Goal: Task Accomplishment & Management: Manage account settings

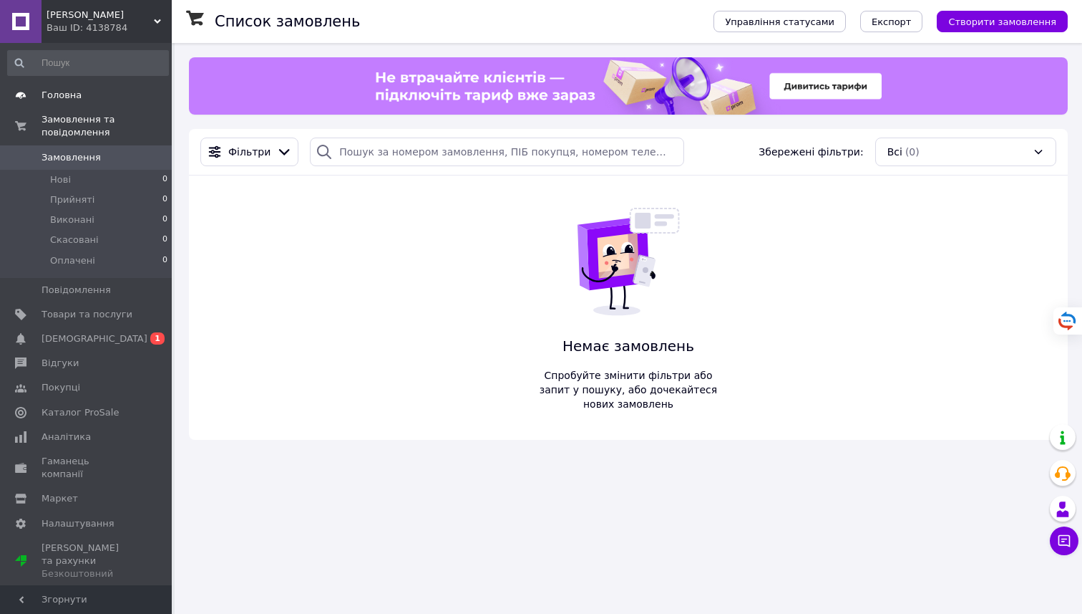
click at [52, 99] on span "Головна" at bounding box center [62, 95] width 40 height 13
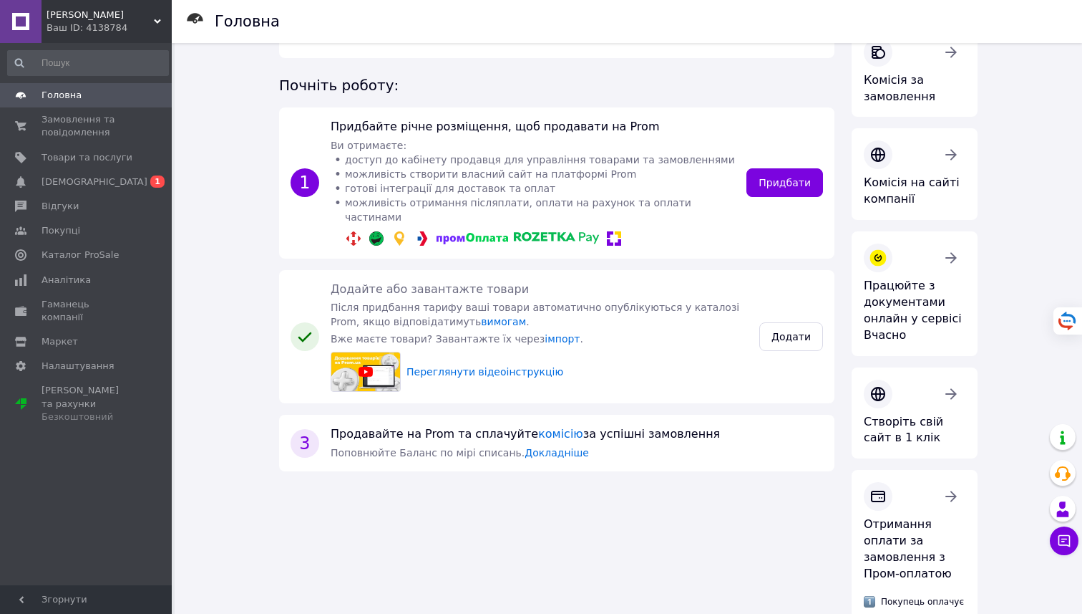
scroll to position [150, 0]
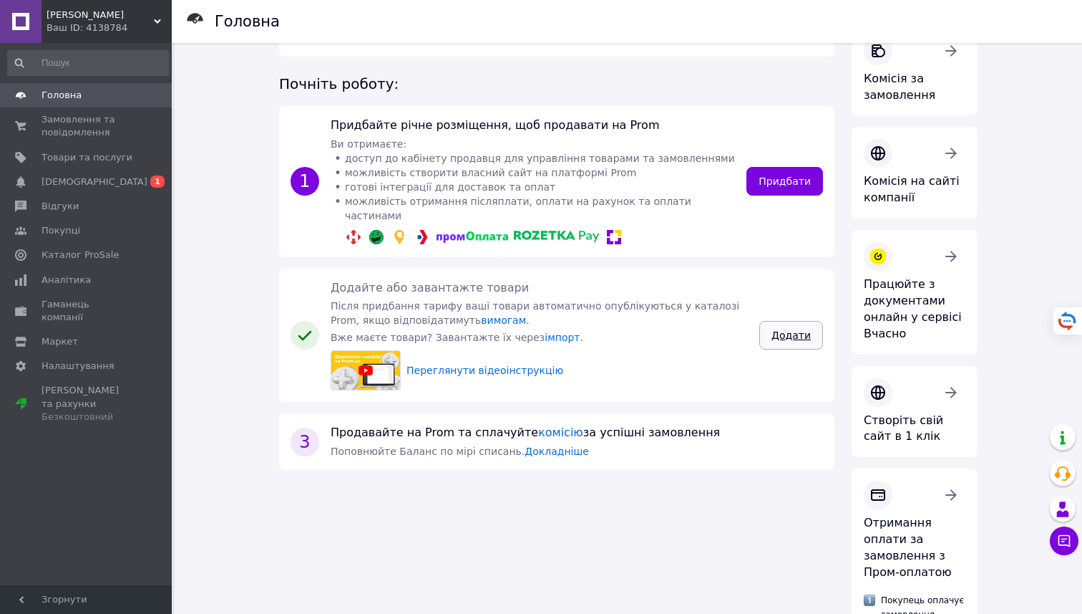
click at [790, 321] on link "Додати" at bounding box center [792, 335] width 64 height 29
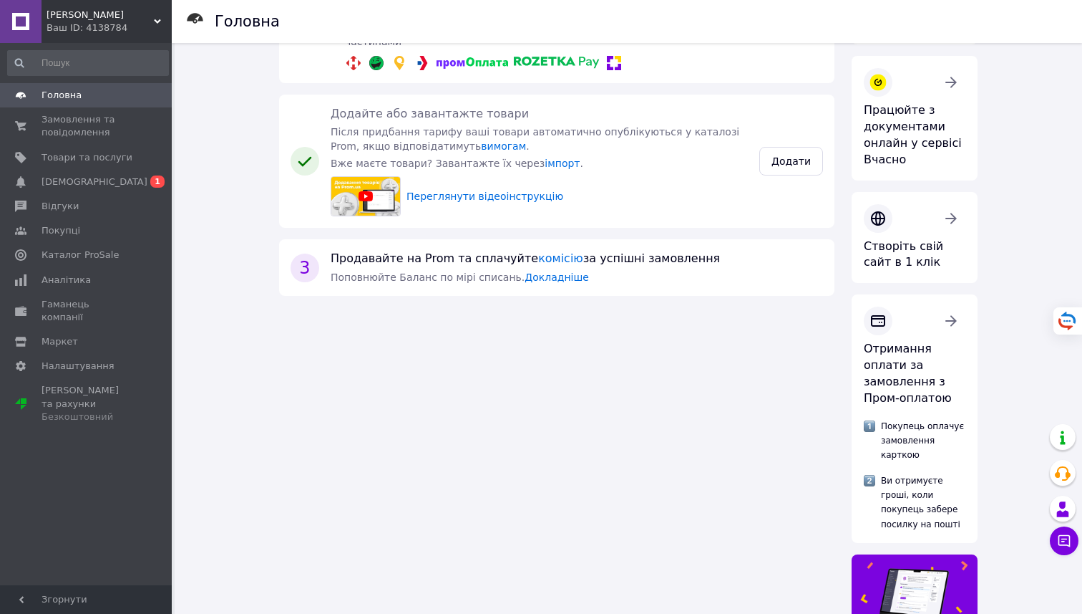
scroll to position [0, 0]
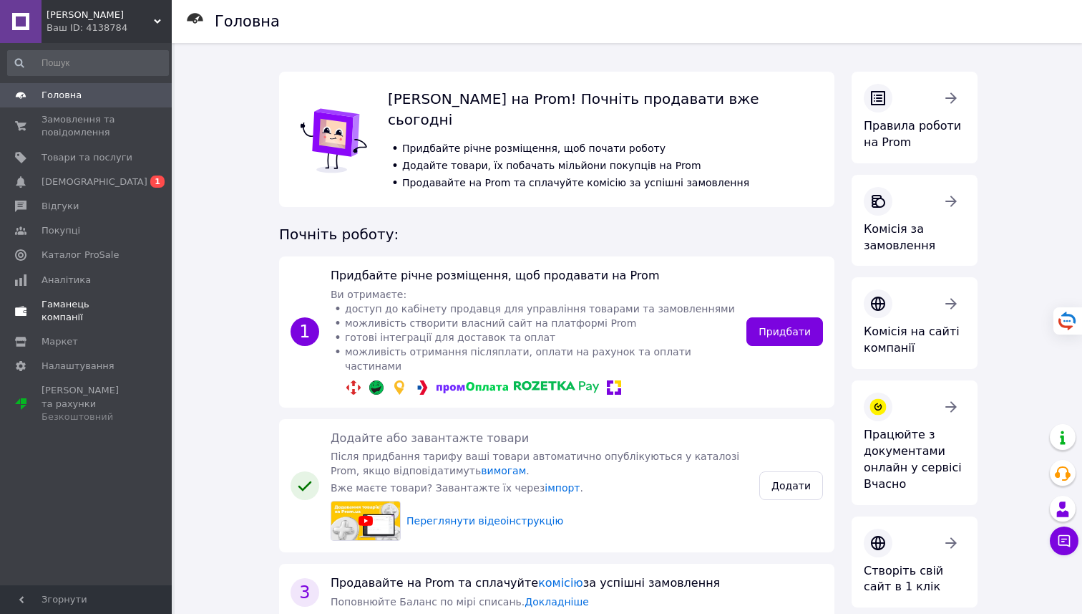
click at [52, 296] on link "Гаманець компанії" at bounding box center [88, 310] width 176 height 37
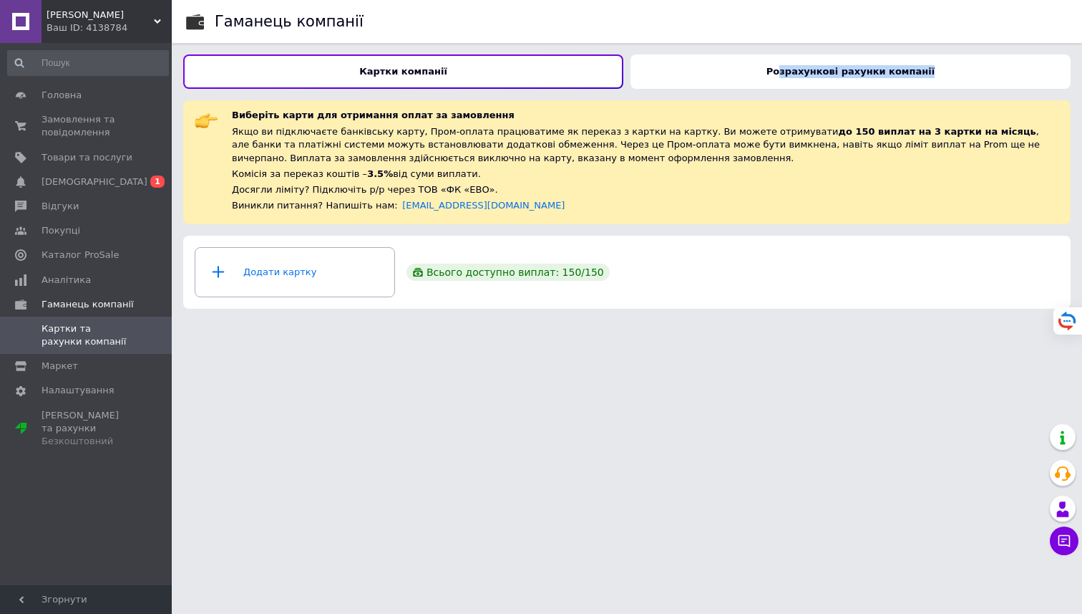
click at [788, 66] on div "Розрахункові рахунки компанії" at bounding box center [851, 71] width 440 height 34
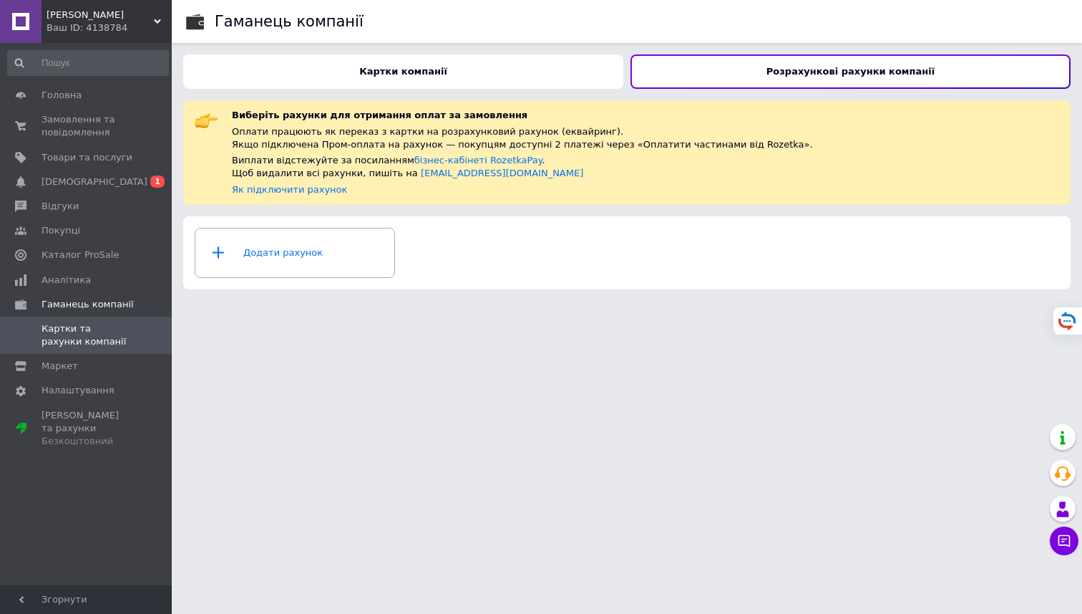
click at [624, 301] on html "[PERSON_NAME] ID: 4138784 Кабінет покупця Перевірити стан системи Сторінка на м…" at bounding box center [541, 150] width 1082 height 301
click at [288, 251] on div "Додати рахунок" at bounding box center [295, 252] width 182 height 43
click at [67, 180] on span "[DEMOGRAPHIC_DATA]" at bounding box center [95, 181] width 106 height 13
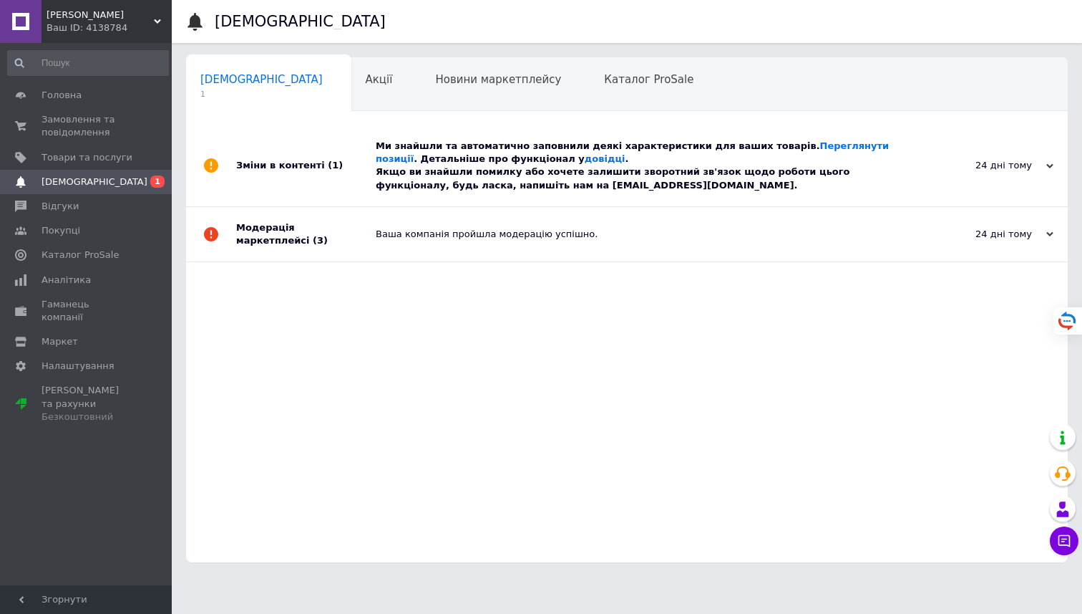
click at [604, 165] on div "Ми знайшли та автоматично заповнили деякі характеристики для ваших товарів. Пер…" at bounding box center [643, 166] width 535 height 52
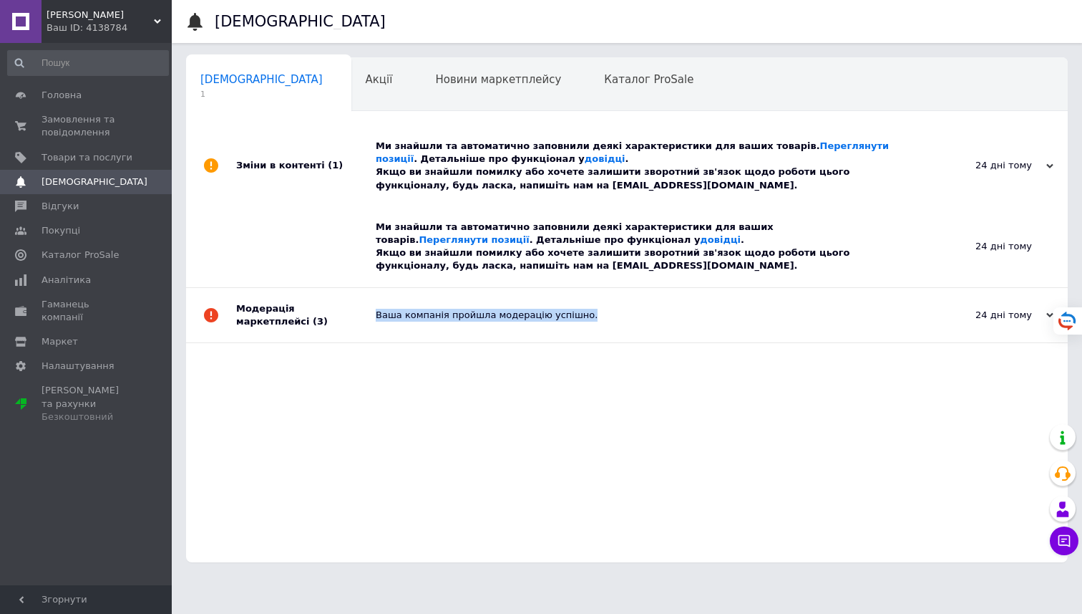
drag, startPoint x: 612, startPoint y: 315, endPoint x: 376, endPoint y: 304, distance: 236.5
click at [376, 304] on div "Ваша компанія пройшла модерацію успішно." at bounding box center [643, 315] width 535 height 54
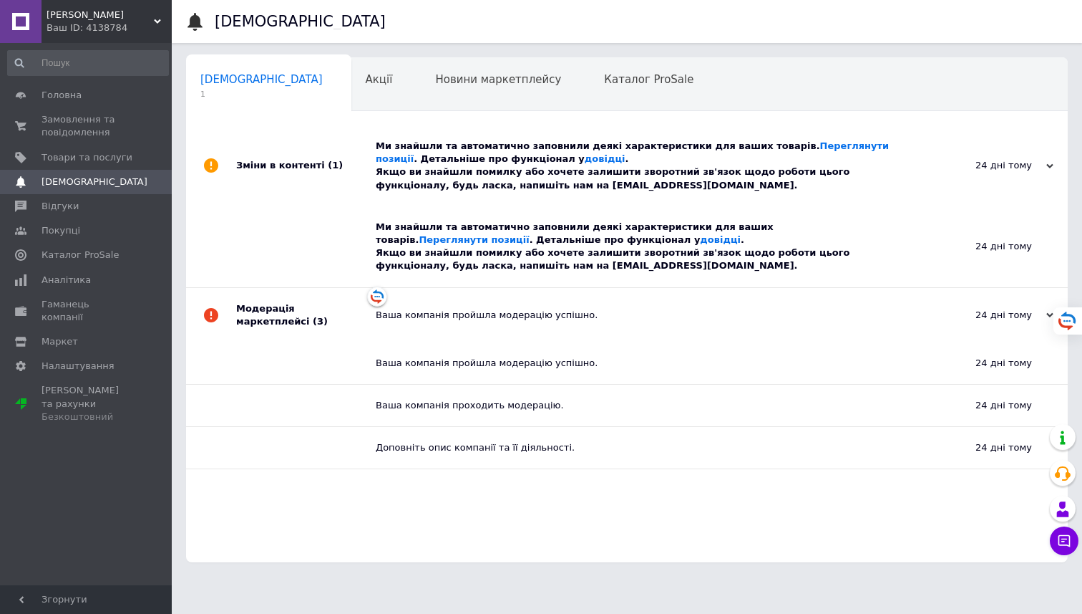
click at [244, 381] on div at bounding box center [306, 363] width 140 height 42
click at [389, 309] on div "Ваша компанія пройшла модерацію успішно." at bounding box center [643, 315] width 535 height 13
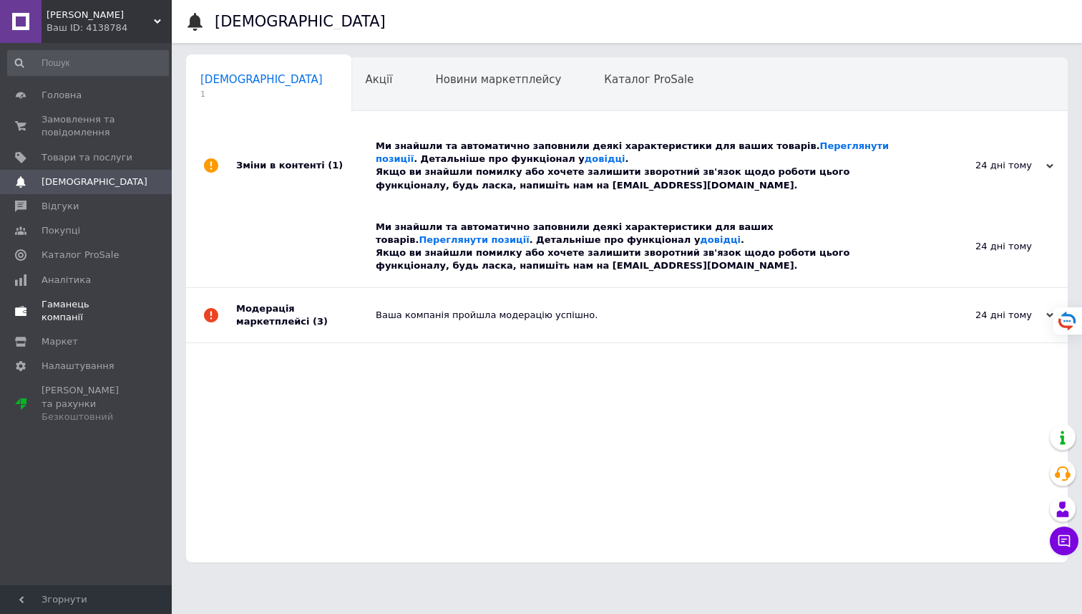
click at [57, 299] on span "Гаманець компанії" at bounding box center [87, 311] width 91 height 26
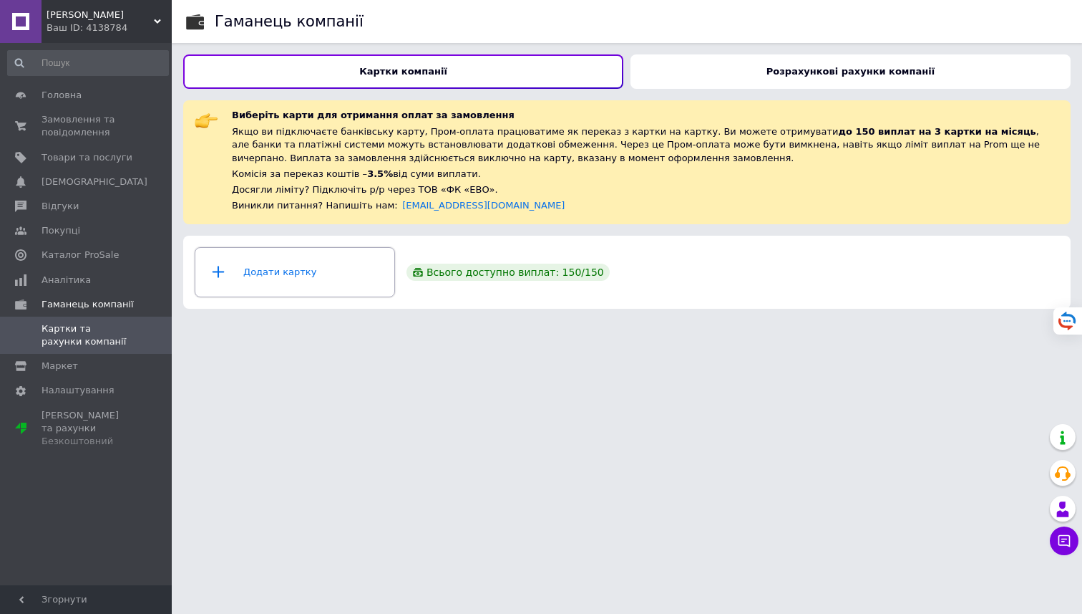
click at [216, 267] on icon at bounding box center [218, 272] width 29 height 18
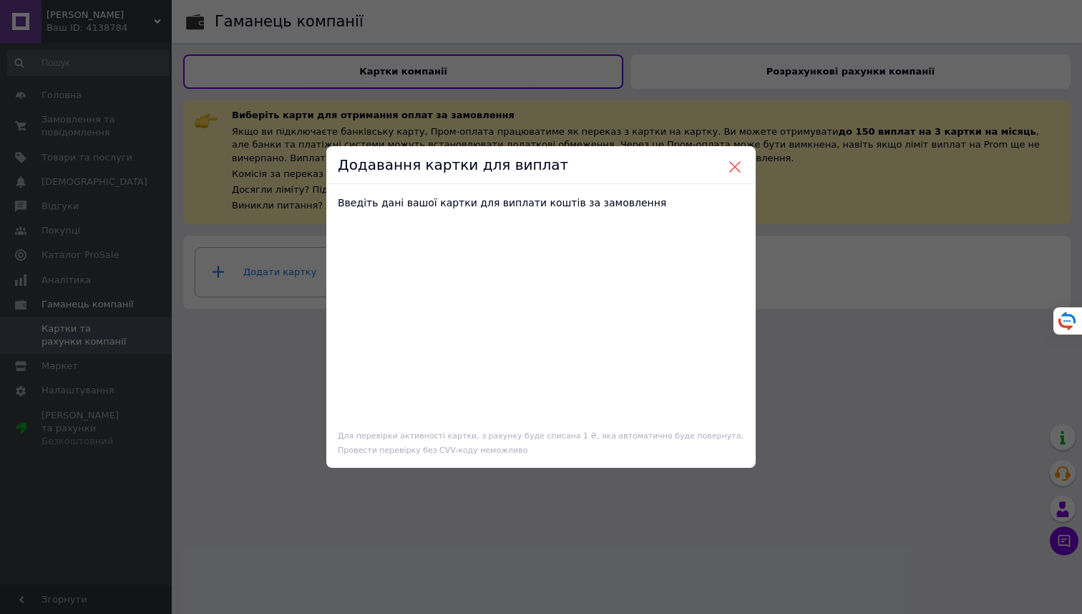
click at [732, 164] on button at bounding box center [735, 166] width 13 height 13
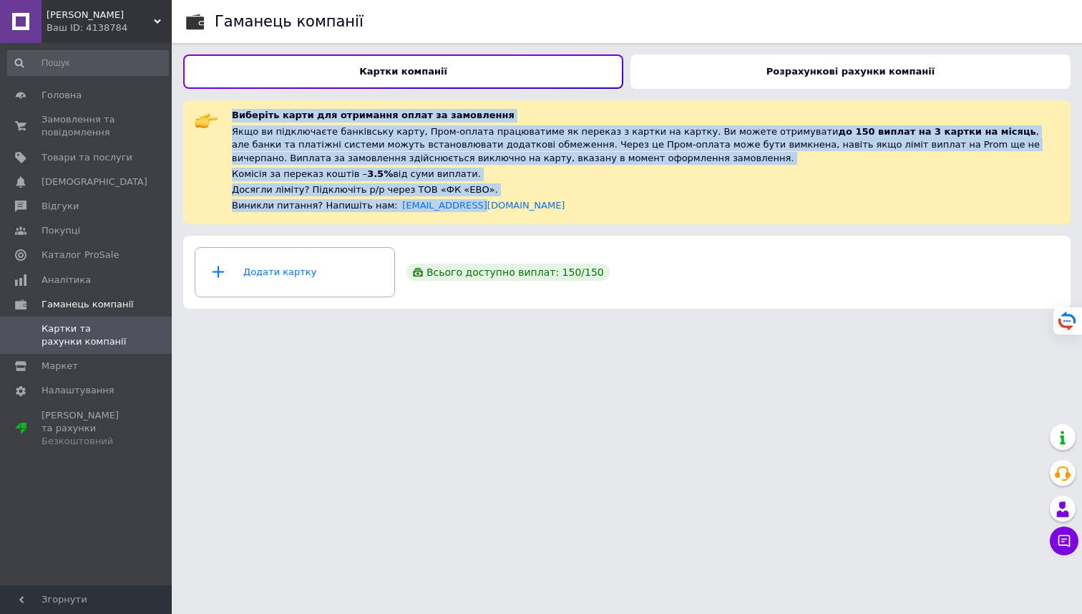
drag, startPoint x: 508, startPoint y: 221, endPoint x: 228, endPoint y: 112, distance: 300.1
click at [228, 112] on div "Виберіть карти для отримання оплат за замовлення Якщо ви підключаєте банківську…" at bounding box center [627, 161] width 888 height 123
click at [503, 200] on div "Виникли питання? Напишіть нам:   [EMAIL_ADDRESS][DOMAIN_NAME]" at bounding box center [646, 205] width 828 height 13
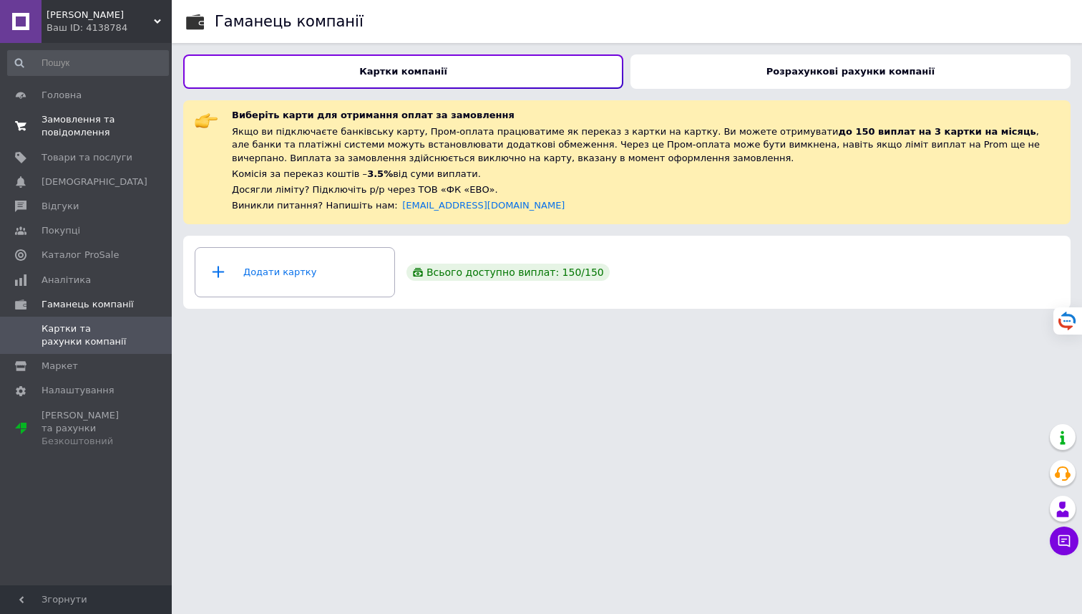
click at [86, 136] on span "Замовлення та повідомлення" at bounding box center [87, 126] width 91 height 26
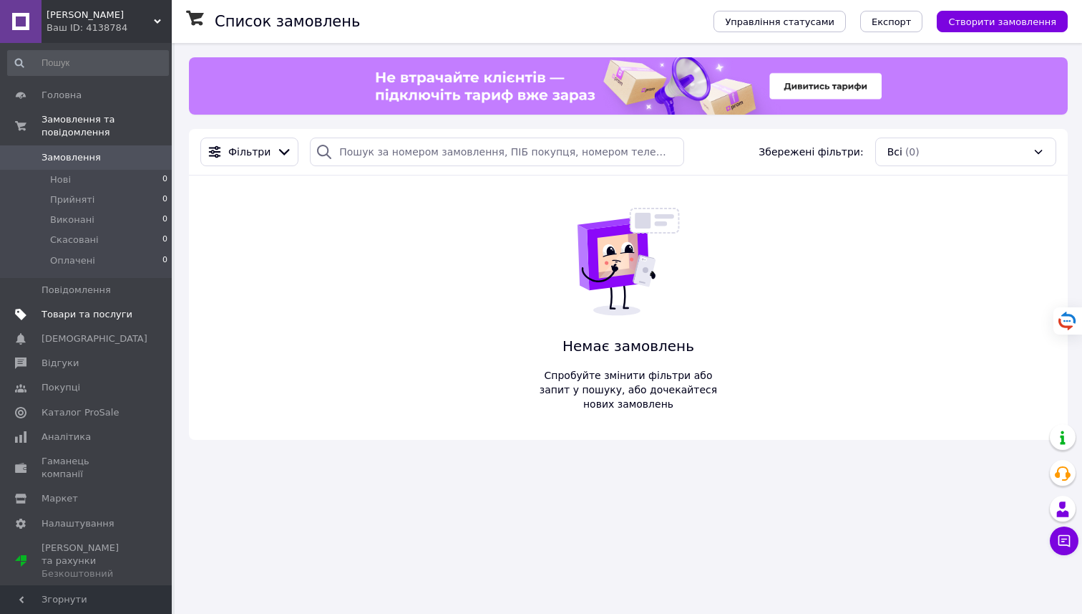
click at [83, 307] on link "Товари та послуги" at bounding box center [88, 314] width 176 height 24
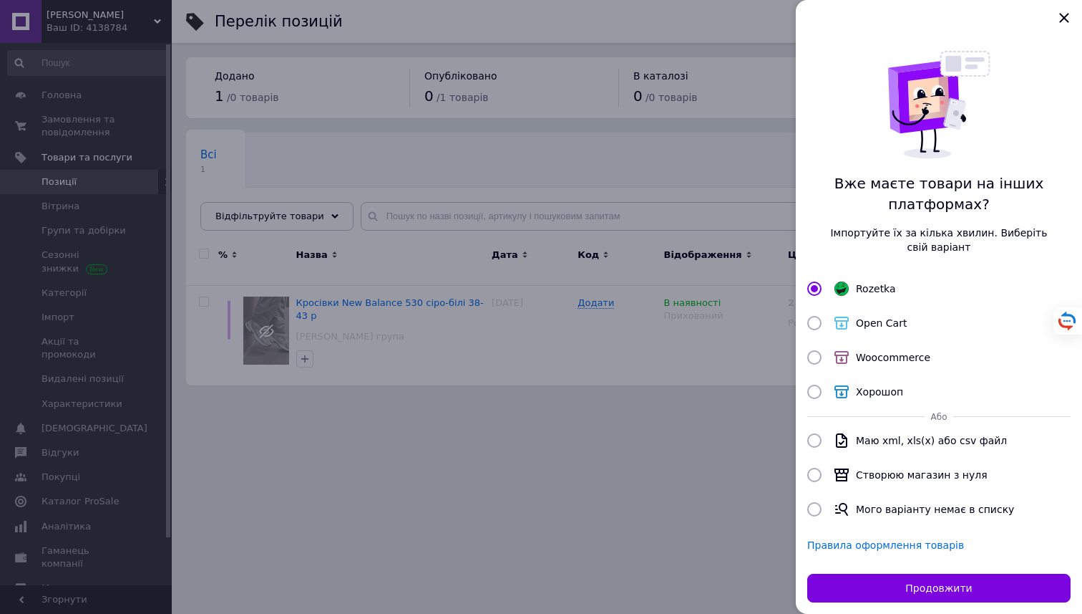
scroll to position [13, 0]
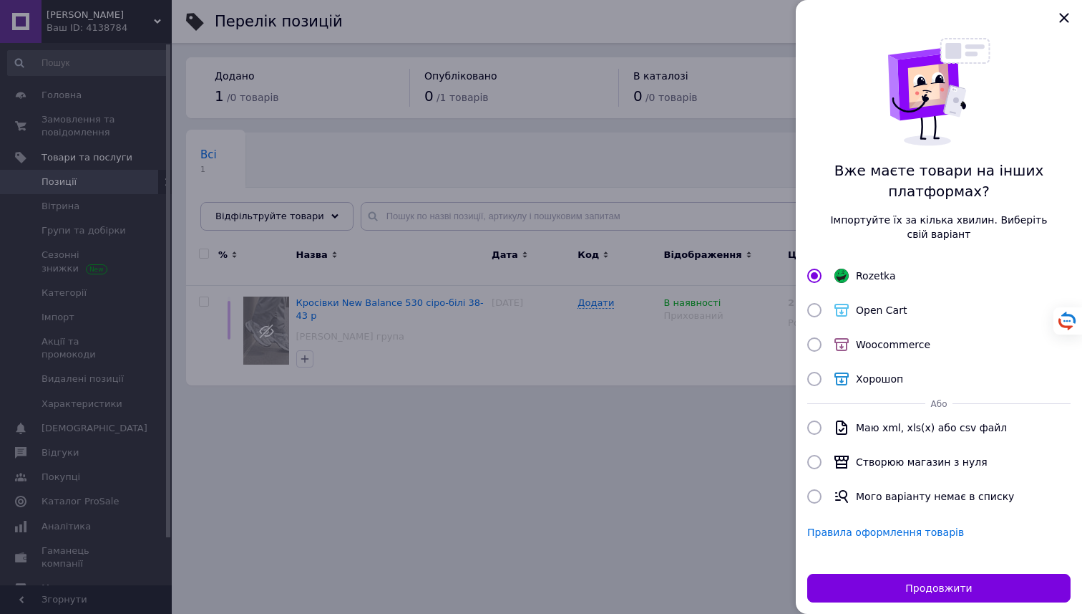
click at [966, 459] on span "Створюю магазин з нуля" at bounding box center [922, 461] width 132 height 11
click at [822, 459] on input "Створюю магазин з нуля" at bounding box center [815, 462] width 14 height 14
radio input "true"
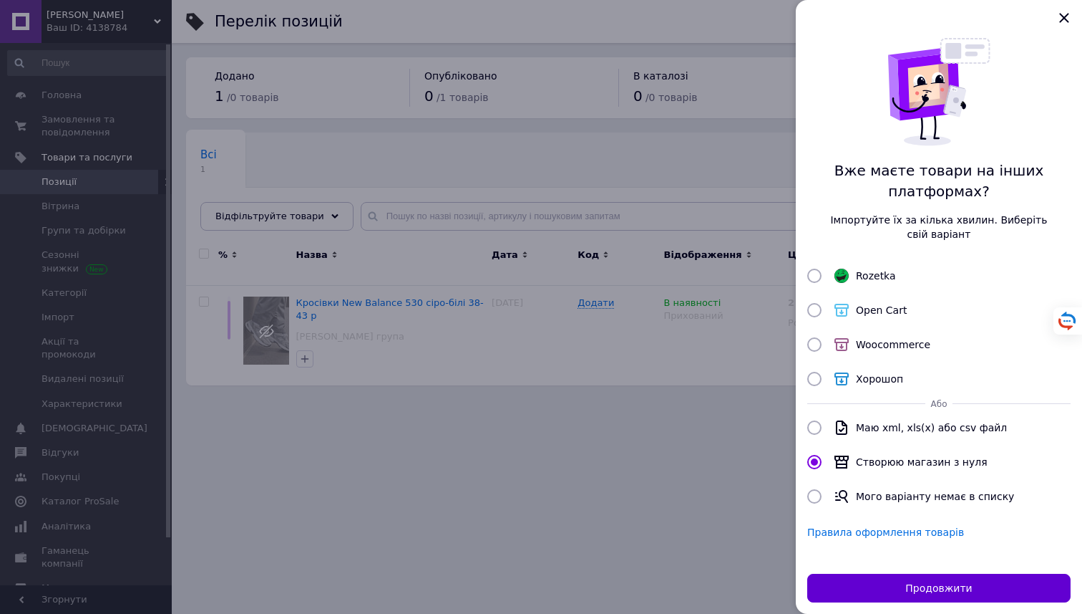
click at [929, 575] on button "Продовжити" at bounding box center [939, 587] width 263 height 29
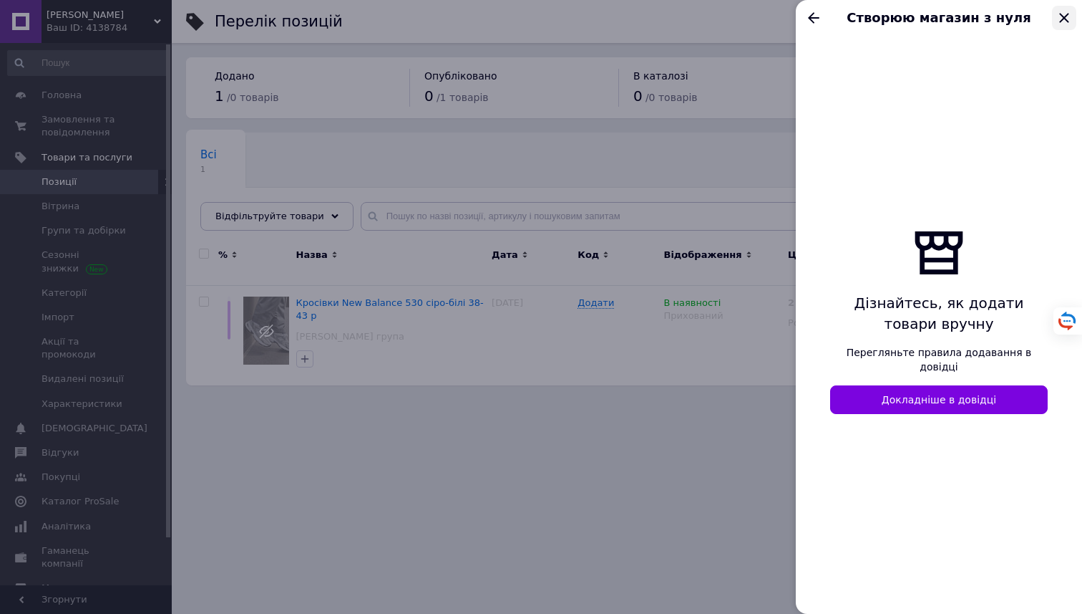
click at [1068, 21] on icon "Закрыть" at bounding box center [1064, 17] width 9 height 9
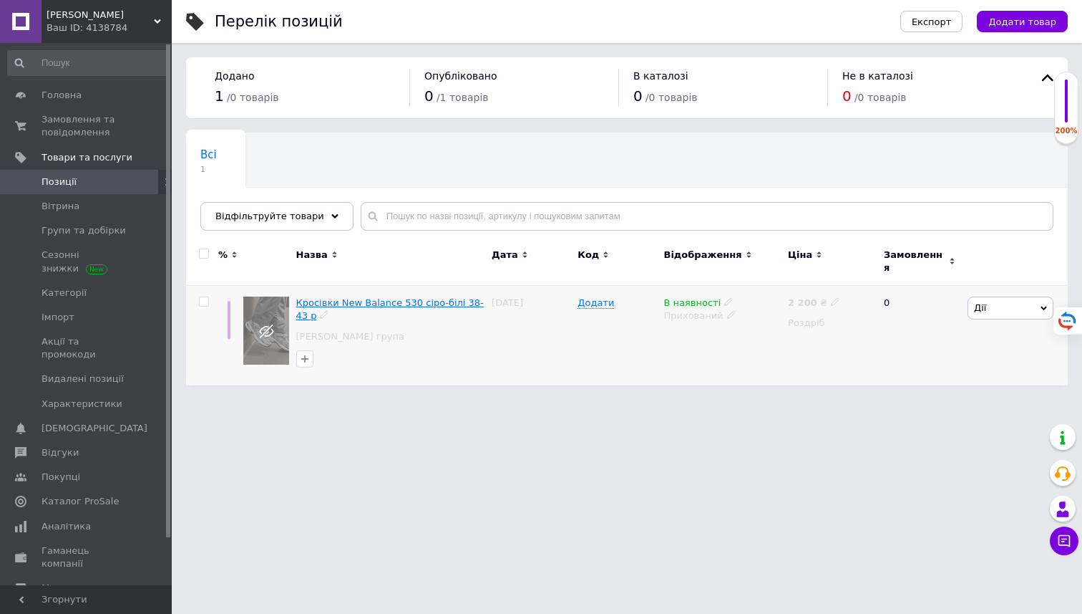
click at [334, 297] on span "Кросівки New Balance 530 сіро-білі 38-43 р" at bounding box center [390, 309] width 188 height 24
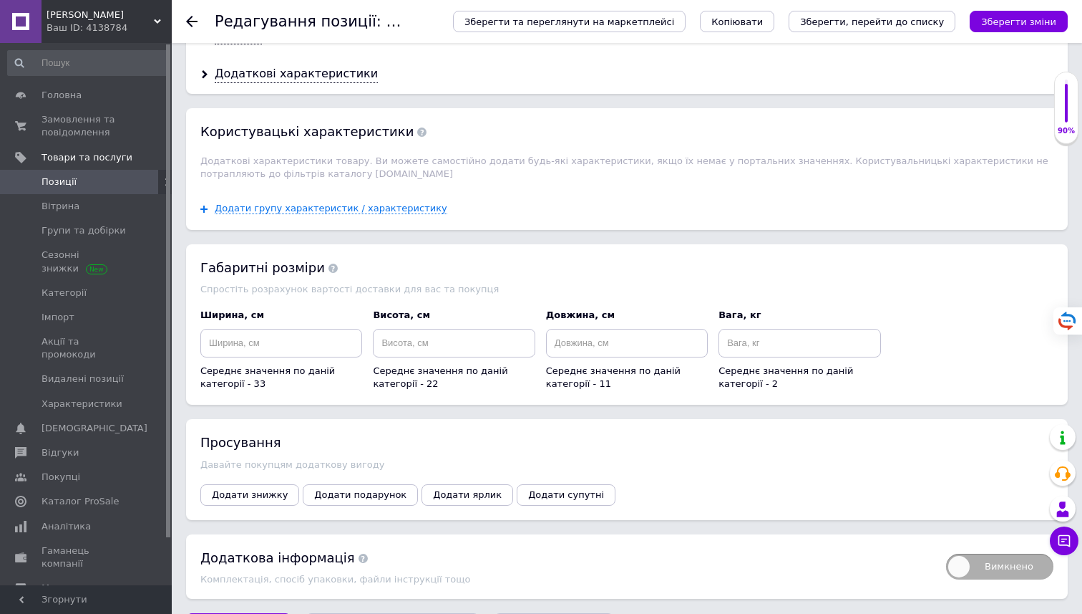
scroll to position [1621, 0]
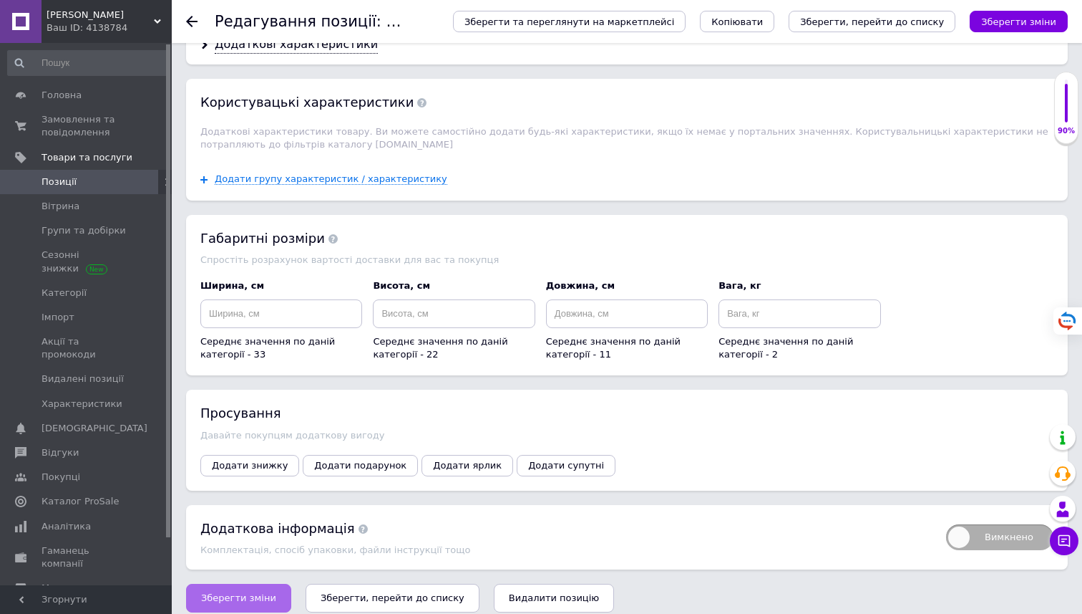
click at [262, 592] on span "Зберегти зміни" at bounding box center [238, 597] width 75 height 11
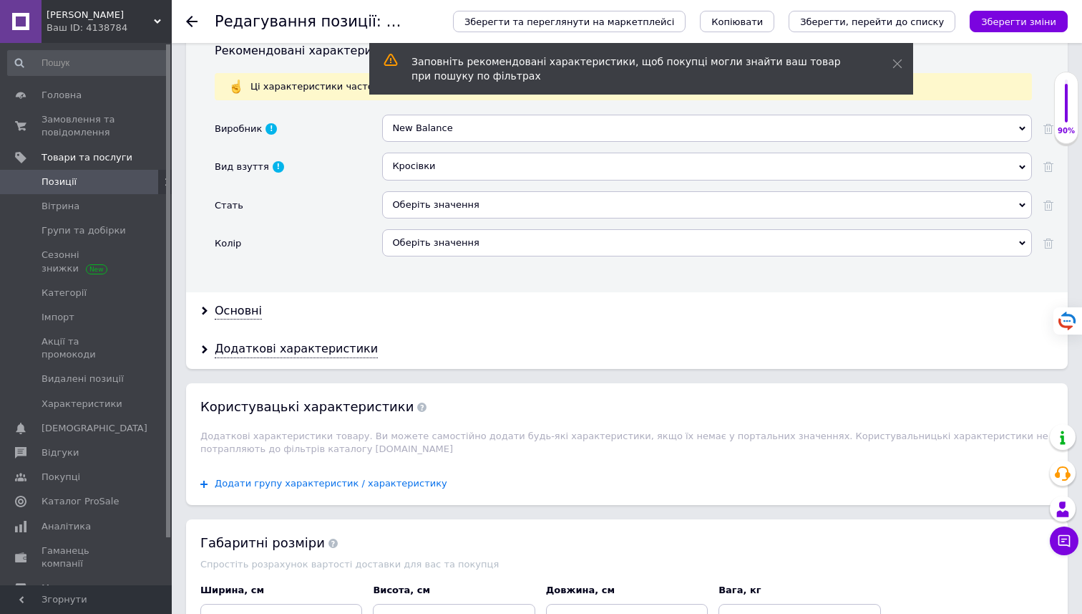
scroll to position [1316, 0]
click at [268, 344] on div "Додаткові характеристики" at bounding box center [296, 349] width 163 height 16
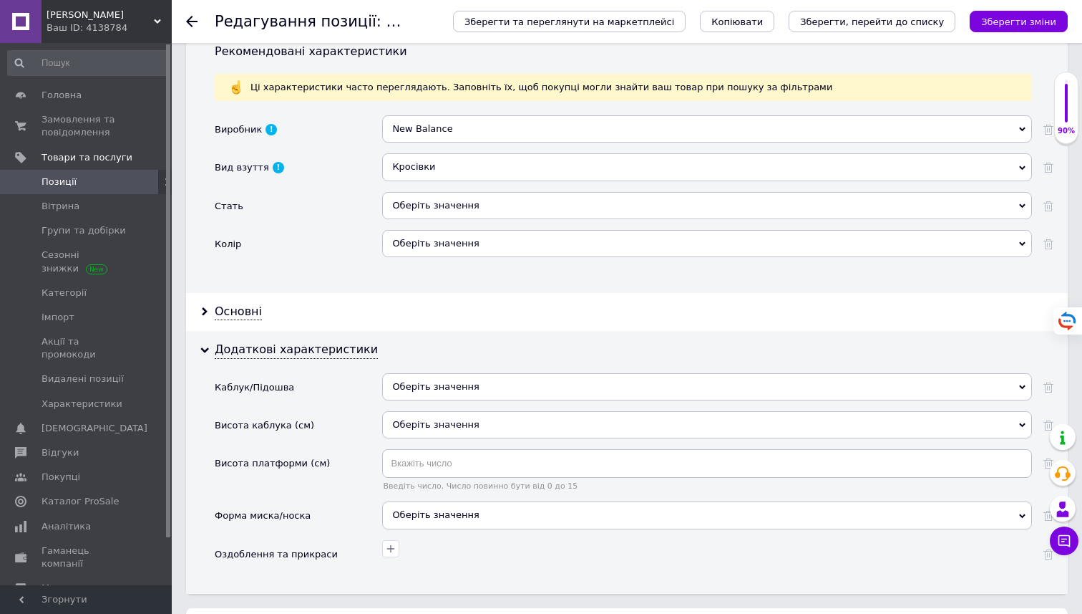
click at [404, 377] on div "Оберіть значення" at bounding box center [707, 386] width 650 height 27
click at [340, 387] on div "Каблук/Підошва" at bounding box center [299, 392] width 168 height 38
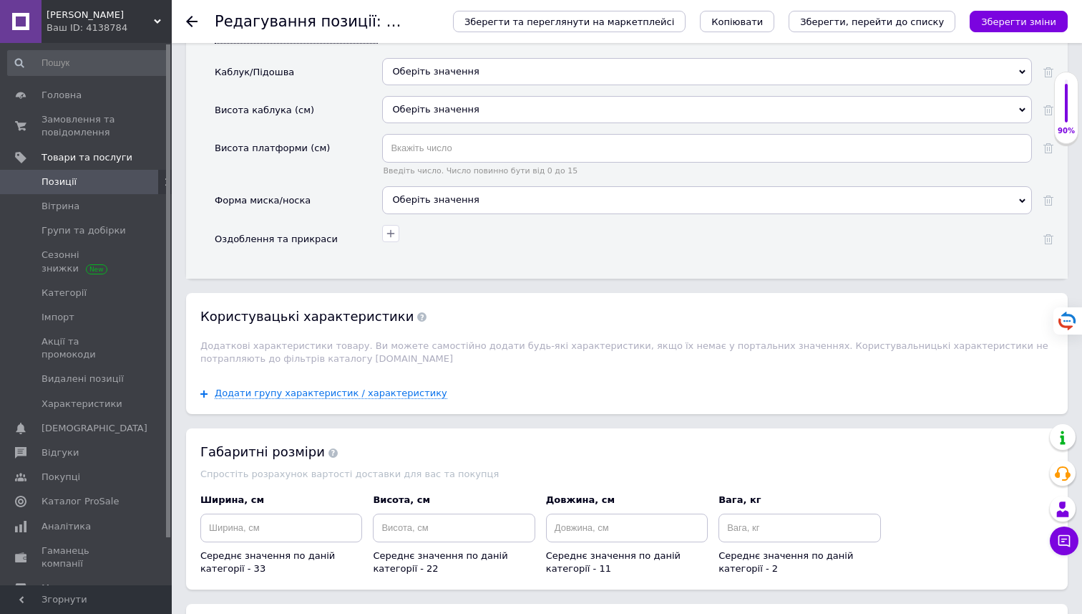
scroll to position [1844, 0]
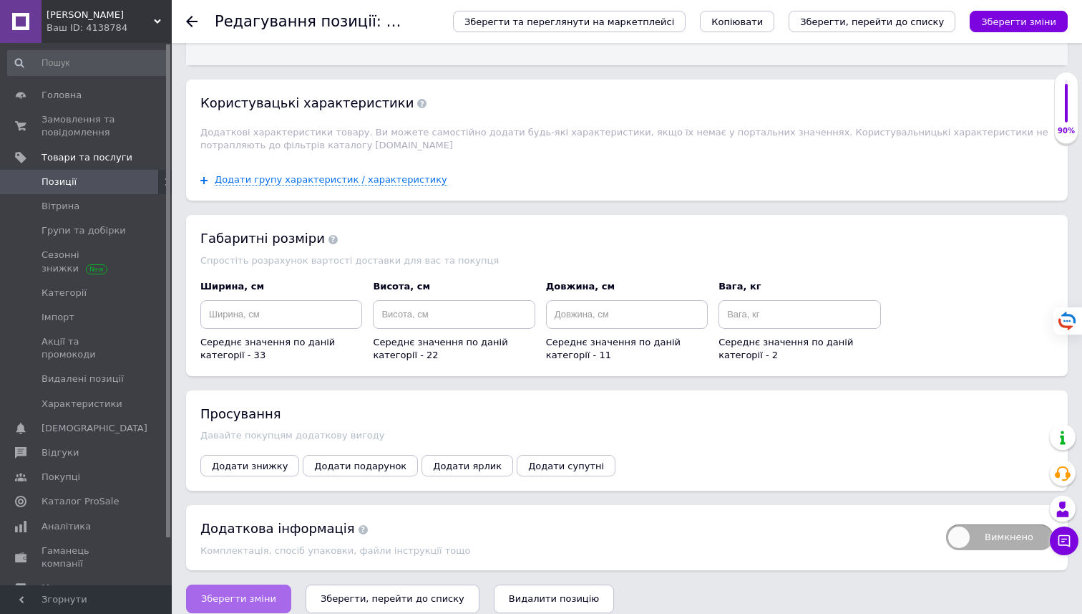
click at [248, 584] on button "Зберегти зміни" at bounding box center [238, 598] width 105 height 29
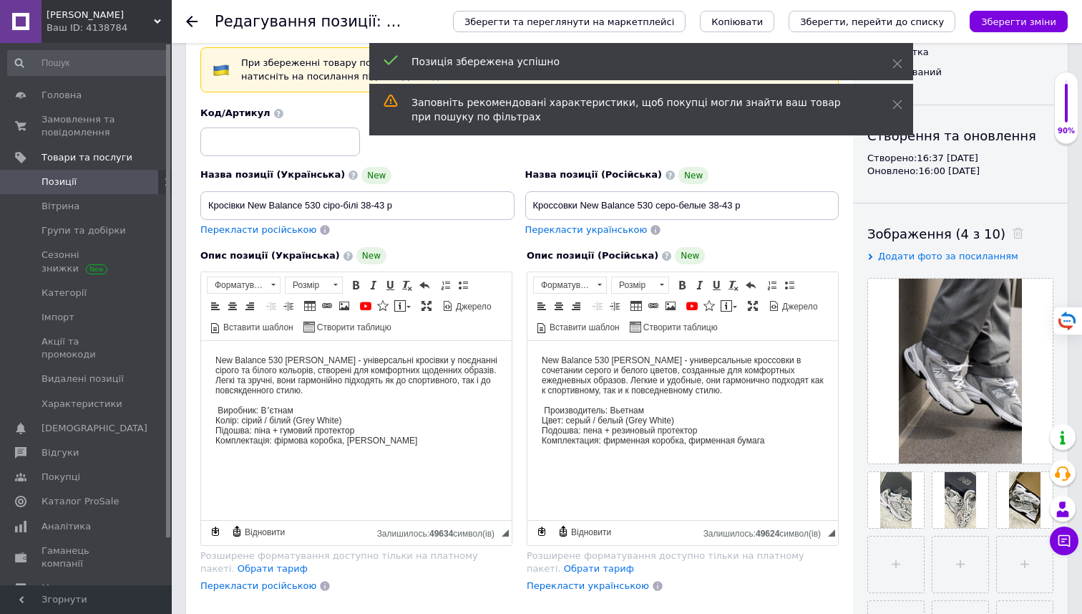
scroll to position [0, 0]
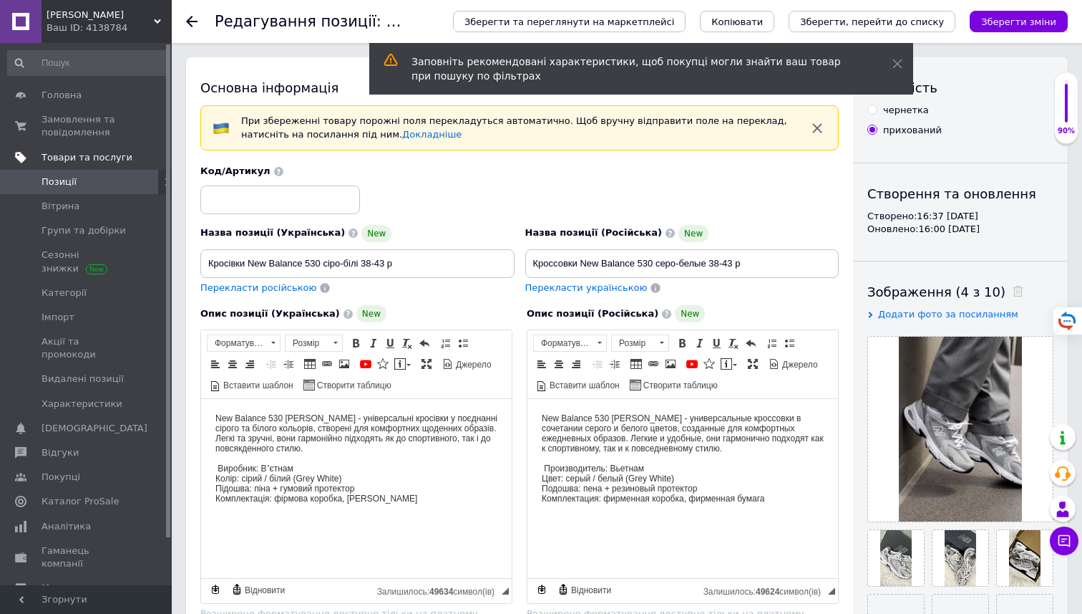
click at [75, 152] on span "Товари та послуги" at bounding box center [87, 157] width 91 height 13
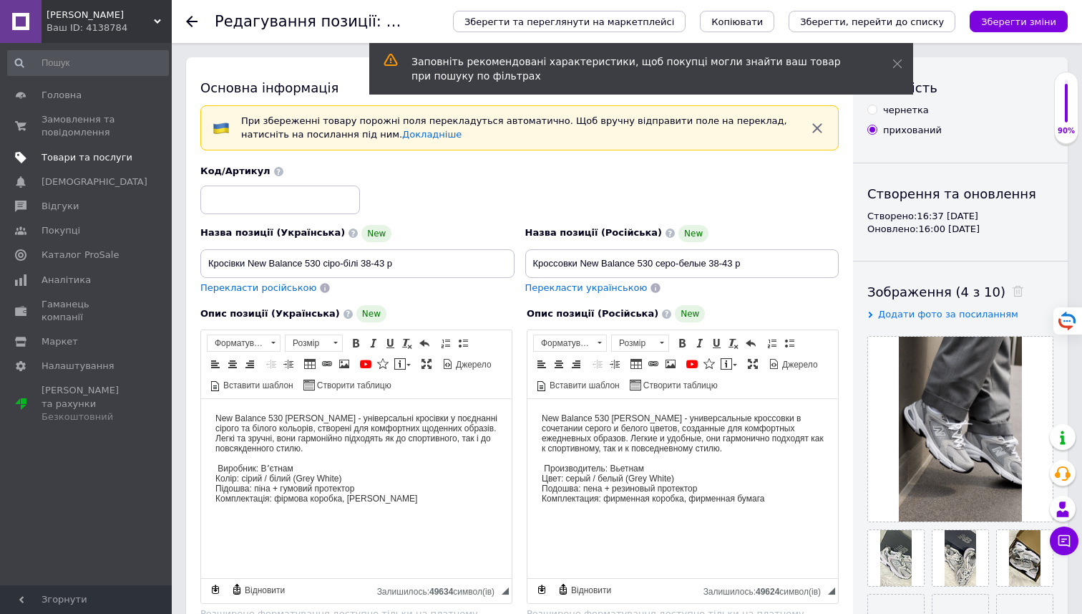
click at [75, 152] on span "Товари та послуги" at bounding box center [87, 157] width 91 height 13
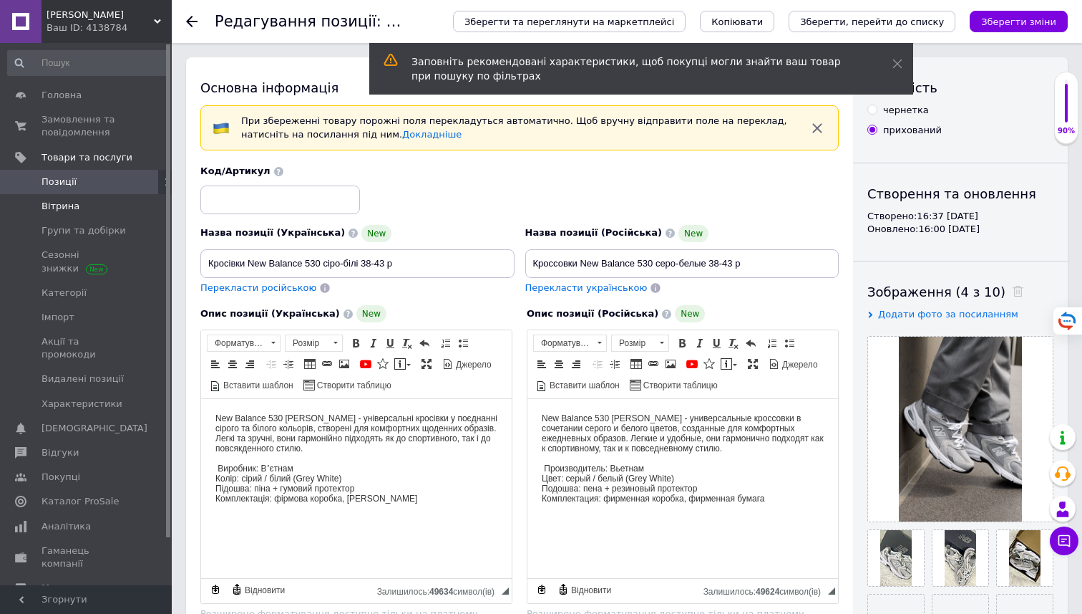
click at [60, 200] on span "Вітрина" at bounding box center [61, 206] width 38 height 13
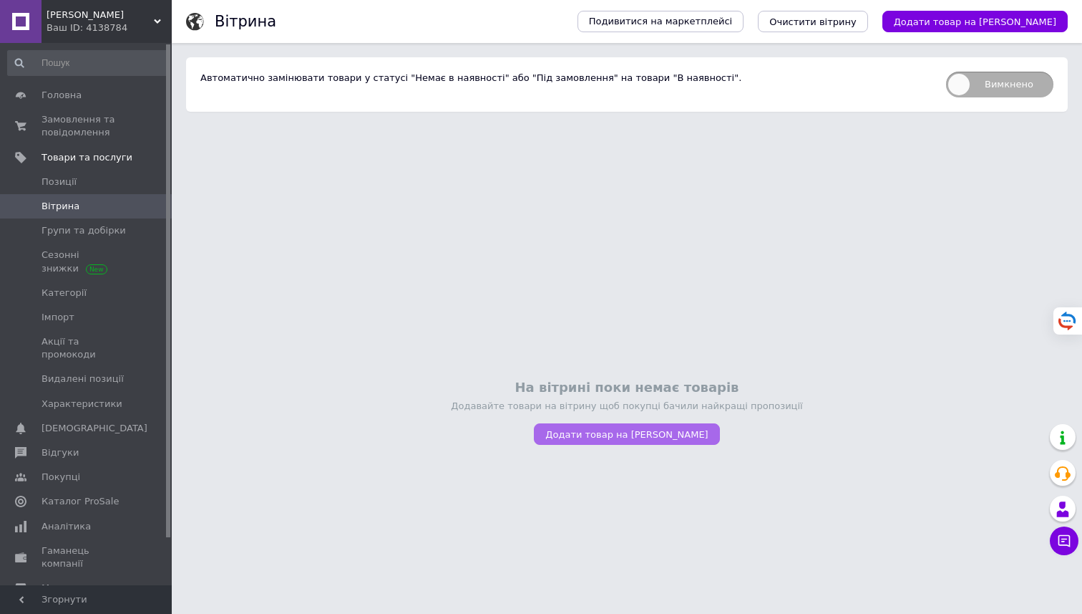
click at [664, 431] on span "Додати товар на [PERSON_NAME]" at bounding box center [627, 434] width 163 height 11
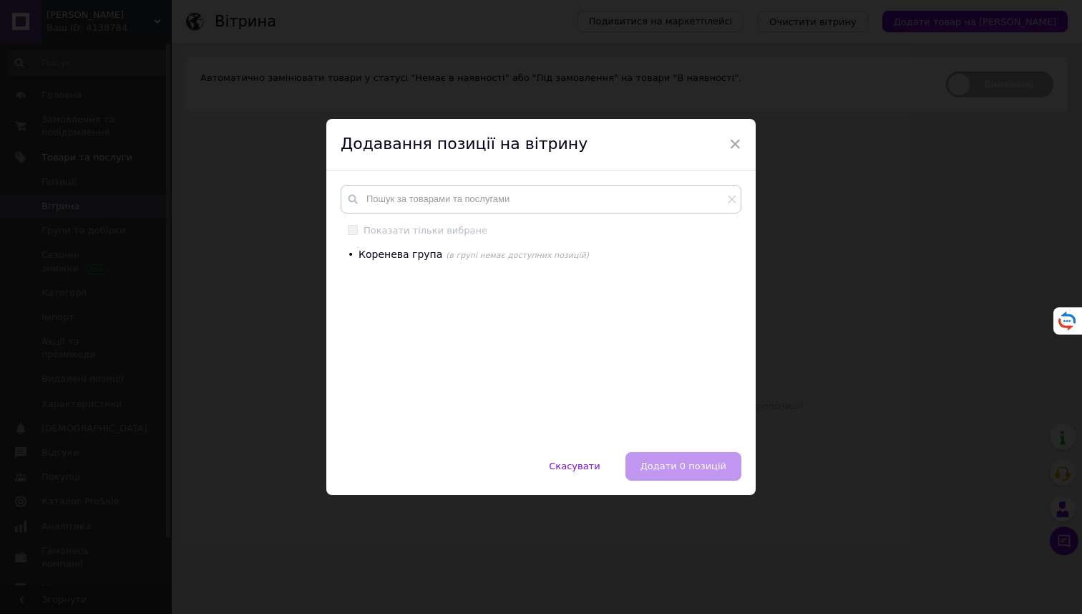
click at [437, 228] on div "Показати тільки вибране" at bounding box center [426, 230] width 124 height 13
click at [439, 203] on input "text" at bounding box center [541, 199] width 401 height 29
click at [399, 253] on span "Коренева група" at bounding box center [401, 253] width 84 height 11
click at [500, 268] on div "• Коренева група (в групі немає доступних позицій)" at bounding box center [541, 343] width 400 height 190
click at [676, 455] on div "Скасувати   Додати 0 позицій" at bounding box center [541, 473] width 430 height 43
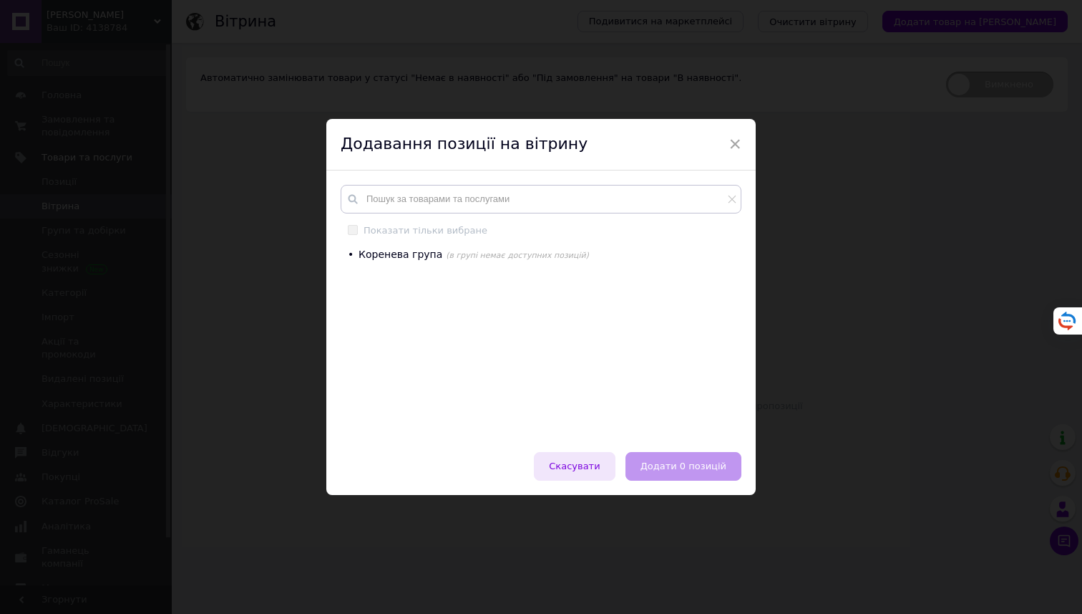
click at [571, 463] on span "Скасувати" at bounding box center [574, 465] width 51 height 11
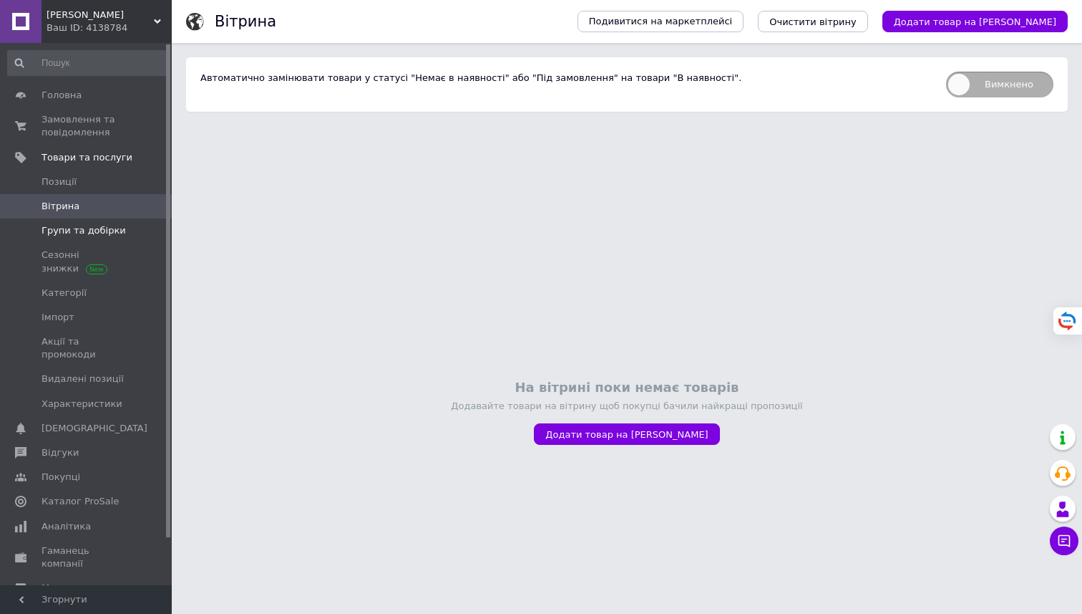
click at [73, 231] on span "Групи та добірки" at bounding box center [84, 230] width 84 height 13
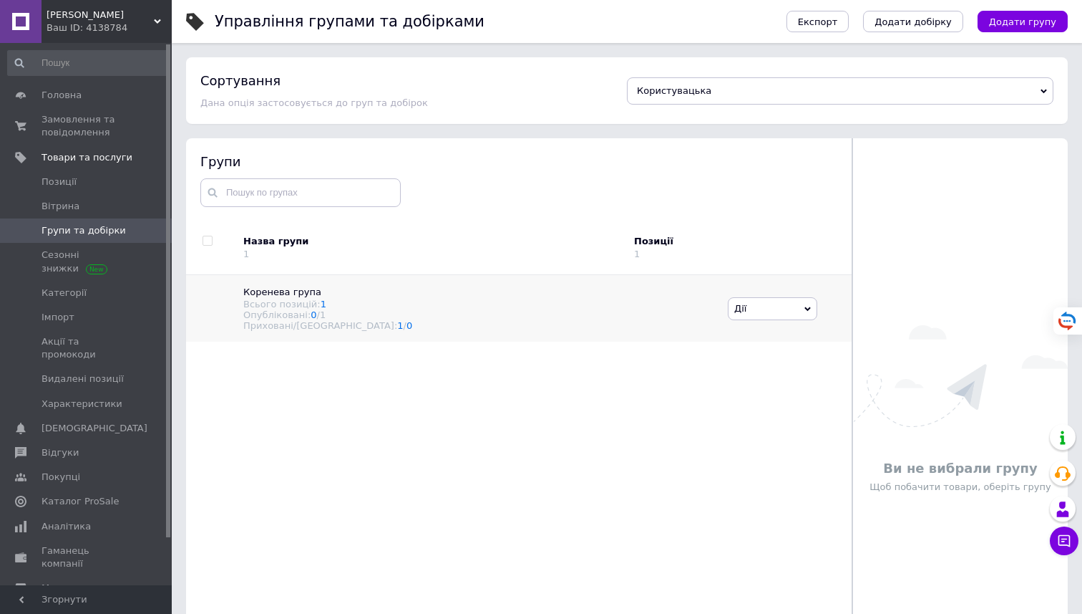
click at [265, 292] on span "Коренева група" at bounding box center [282, 291] width 78 height 11
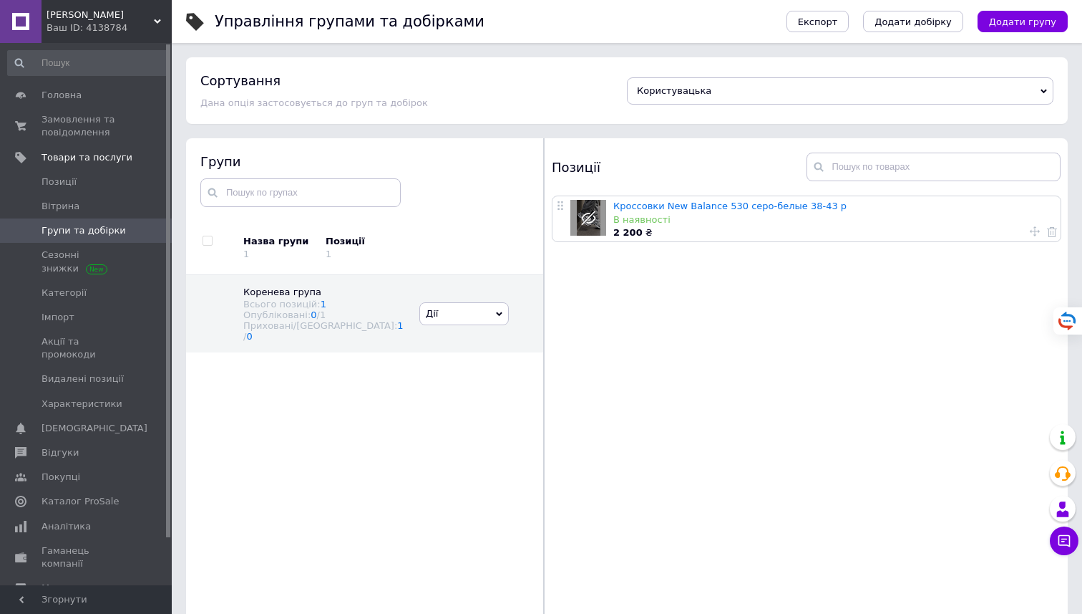
click at [715, 222] on div "В наявності" at bounding box center [834, 219] width 440 height 13
drag, startPoint x: 1031, startPoint y: 233, endPoint x: 1003, endPoint y: 263, distance: 41.0
click at [59, 296] on span "Категорії" at bounding box center [64, 292] width 45 height 13
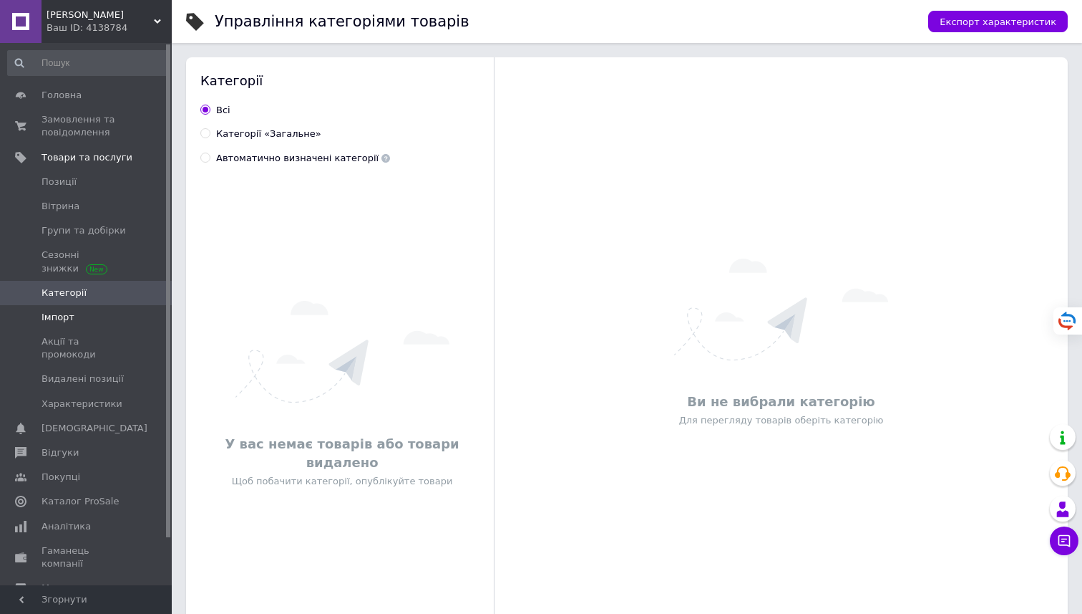
click at [59, 327] on link "Імпорт" at bounding box center [88, 317] width 176 height 24
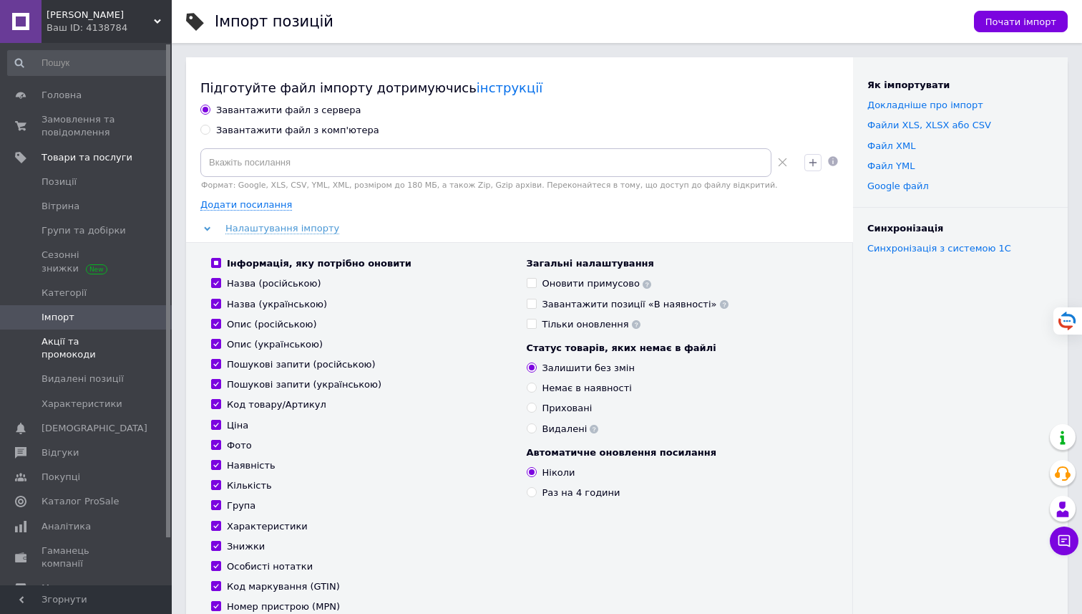
click at [52, 347] on span "Акції та промокоди" at bounding box center [87, 348] width 91 height 26
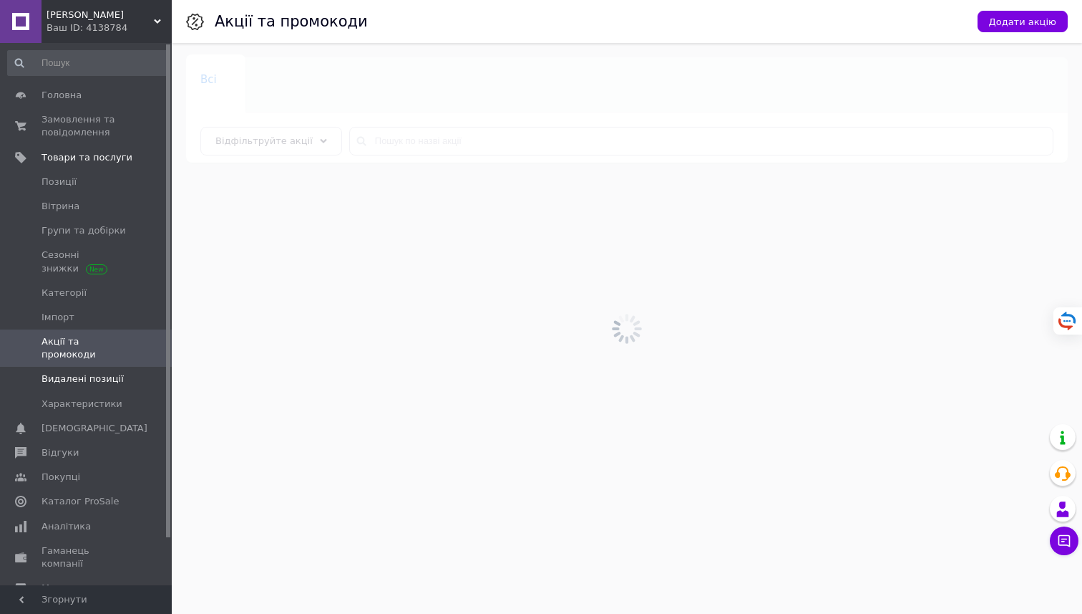
click at [51, 372] on span "Видалені позиції" at bounding box center [83, 378] width 82 height 13
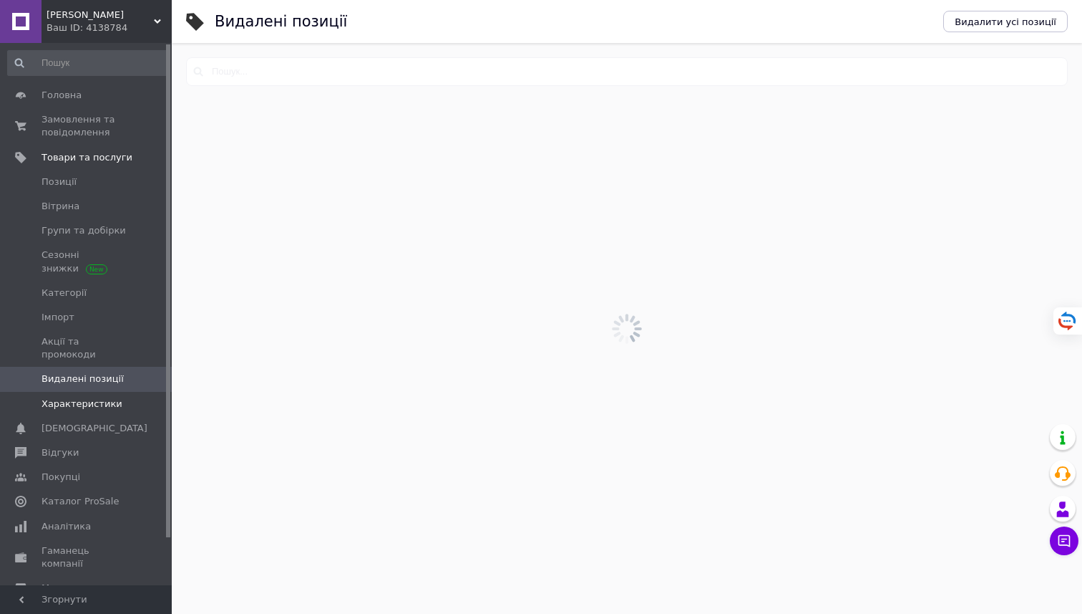
click at [49, 397] on span "Характеристики" at bounding box center [82, 403] width 81 height 13
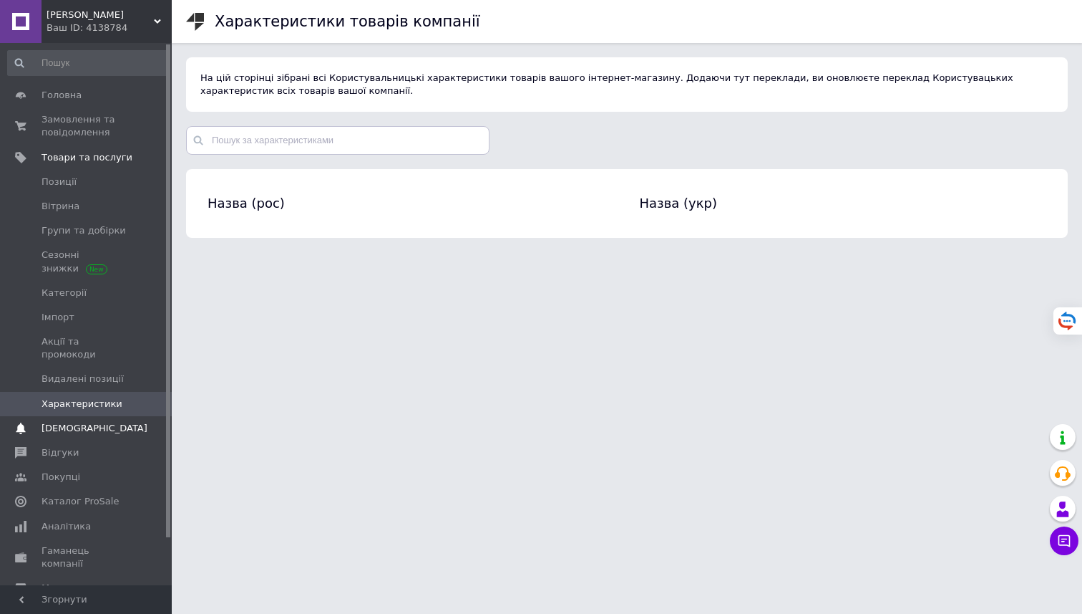
click at [47, 422] on span "[DEMOGRAPHIC_DATA]" at bounding box center [95, 428] width 106 height 13
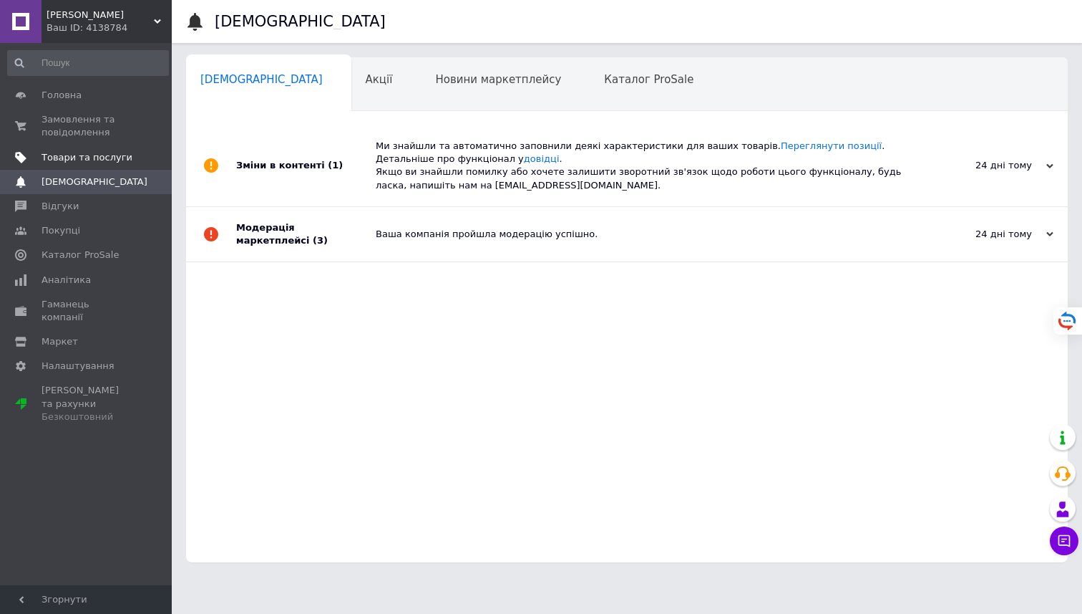
click at [71, 155] on span "Товари та послуги" at bounding box center [87, 157] width 91 height 13
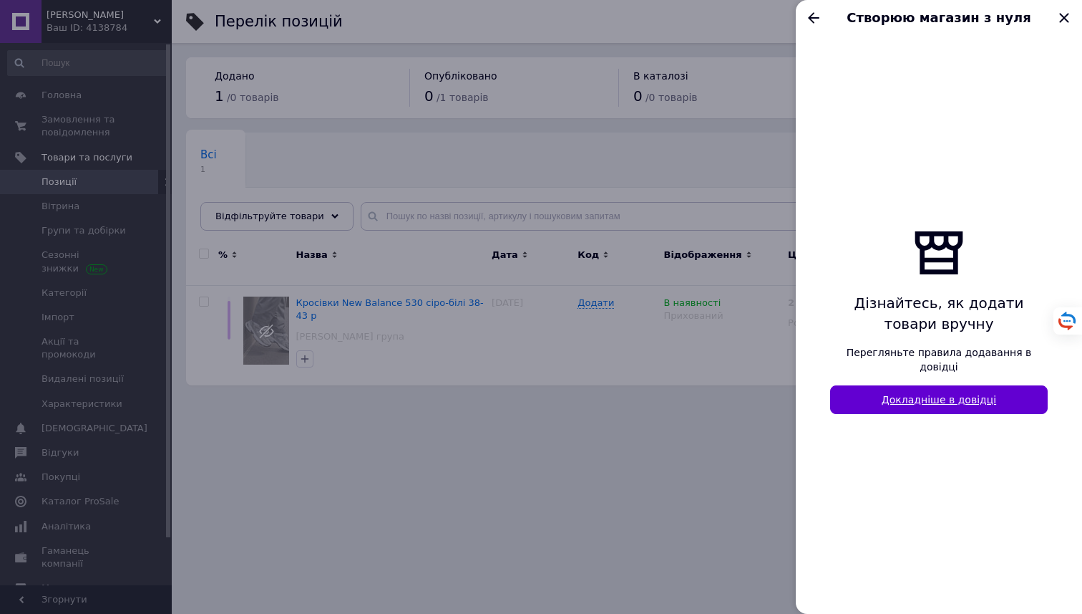
click at [909, 387] on link "Докладніше в довідці" at bounding box center [939, 399] width 218 height 29
click at [828, 21] on span "Створюю магазин з нуля" at bounding box center [939, 18] width 226 height 19
click at [815, 16] on icon "Назад" at bounding box center [813, 17] width 17 height 17
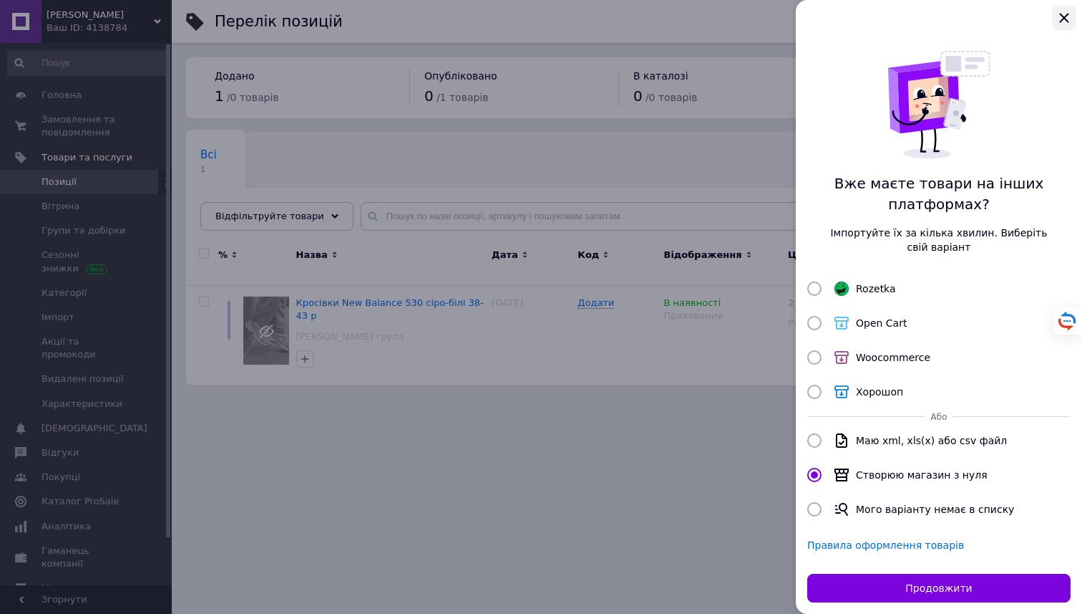
click at [1076, 20] on button "Закрыть" at bounding box center [1064, 18] width 24 height 24
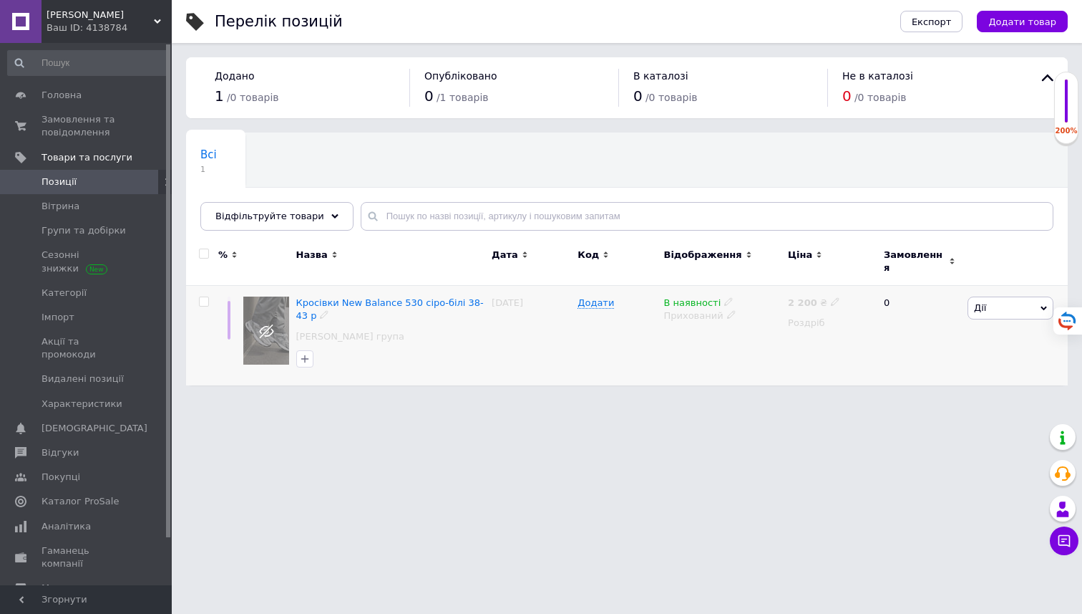
click at [267, 324] on use at bounding box center [266, 331] width 14 height 14
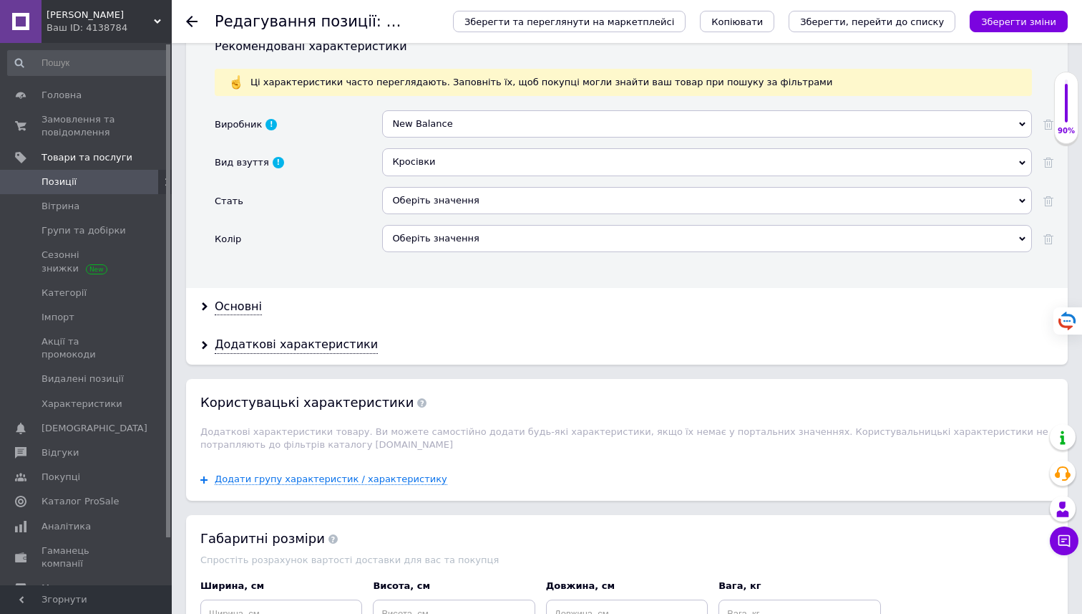
scroll to position [1621, 0]
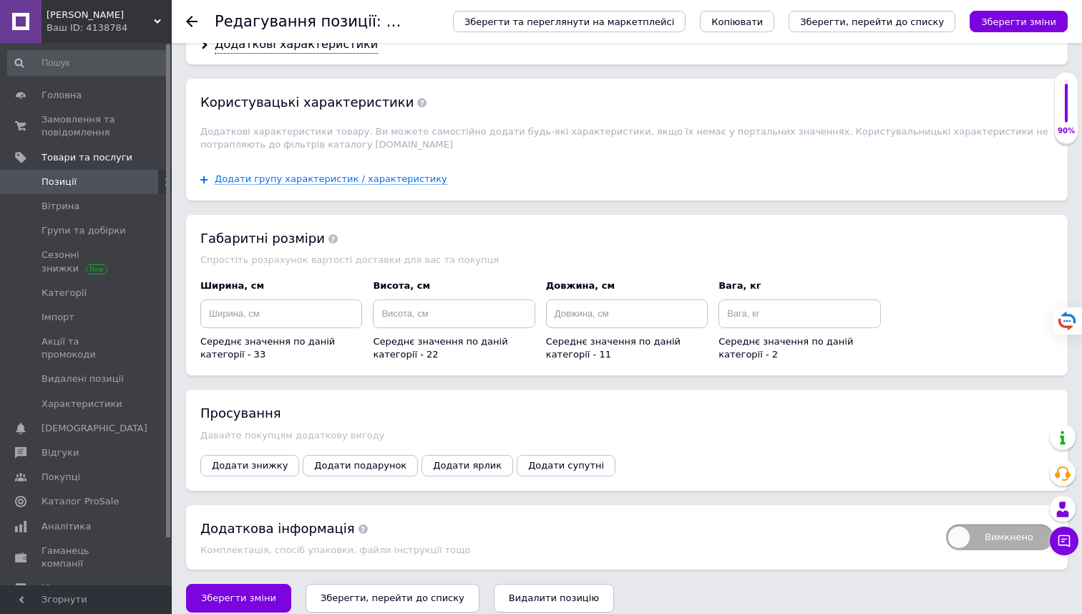
click at [1001, 528] on span "Вимкнено" at bounding box center [999, 537] width 107 height 26
click at [946, 524] on input "Вимкнено" at bounding box center [941, 519] width 9 height 9
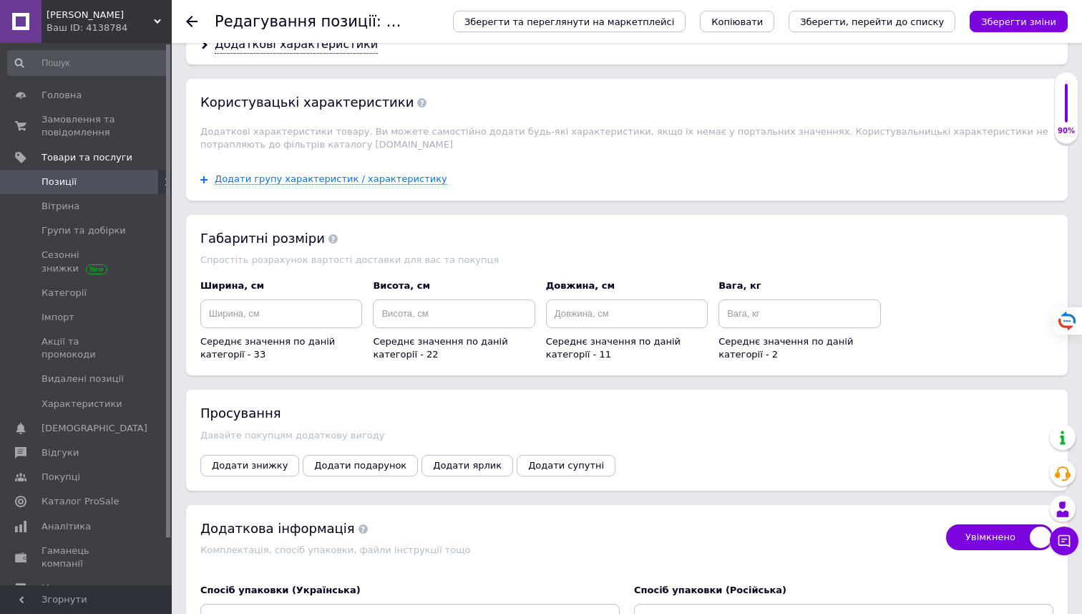
click at [1002, 526] on span "Увімкнено" at bounding box center [999, 537] width 107 height 26
click at [946, 524] on input "Увімкнено" at bounding box center [941, 519] width 9 height 9
checkbox input "false"
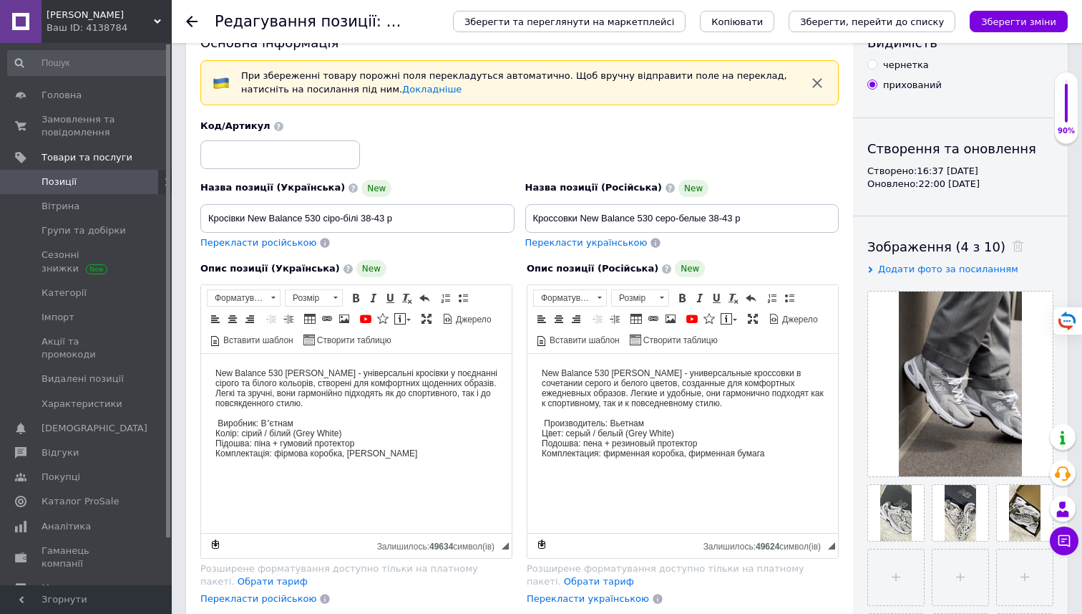
scroll to position [0, 0]
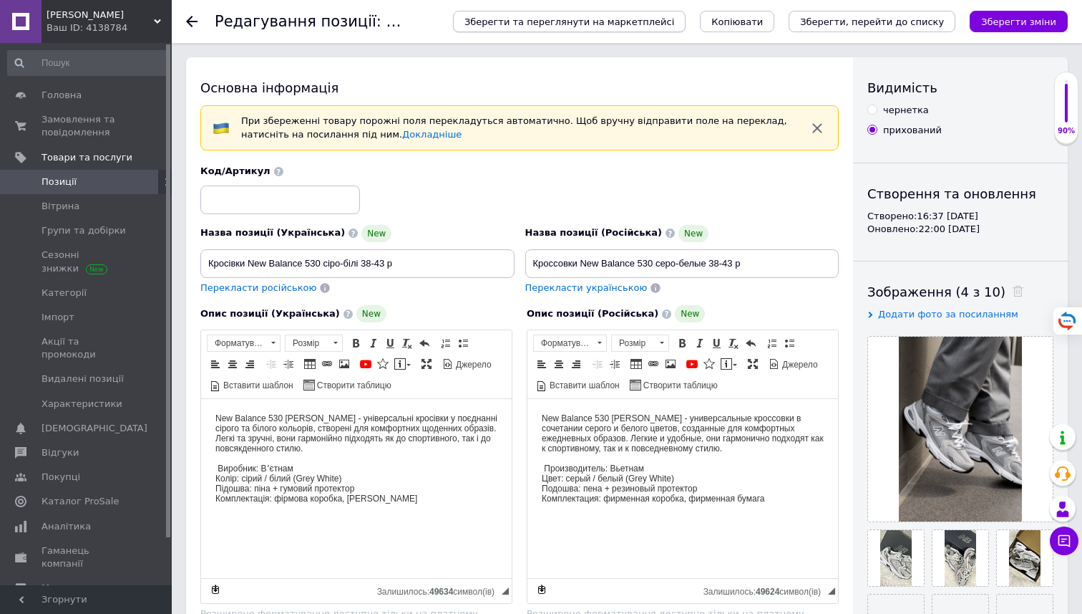
click at [621, 21] on span "Зберегти та переглянути на маркетплейсі" at bounding box center [570, 21] width 210 height 11
click at [881, 115] on label "чернетка" at bounding box center [899, 110] width 62 height 13
click at [877, 114] on input "чернетка" at bounding box center [872, 109] width 9 height 9
radio input "true"
click at [883, 127] on div "прихований" at bounding box center [912, 130] width 59 height 13
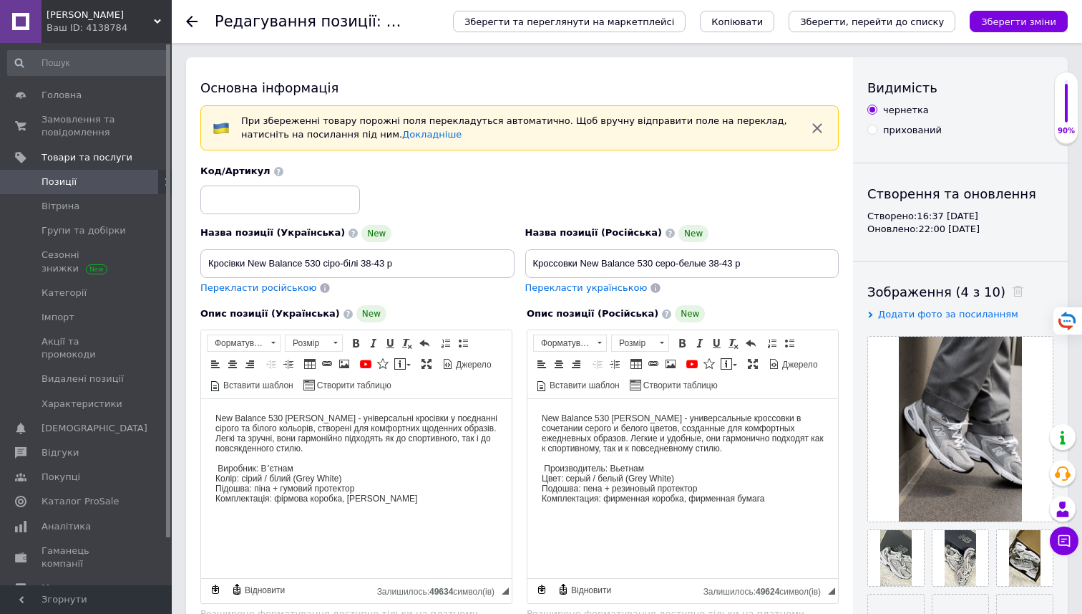
click at [877, 127] on input "прихований" at bounding box center [872, 129] width 9 height 9
radio input "true"
drag, startPoint x: 1069, startPoint y: 102, endPoint x: 1073, endPoint y: 110, distance: 8.3
click at [1073, 110] on div "90%" at bounding box center [1066, 107] width 23 height 57
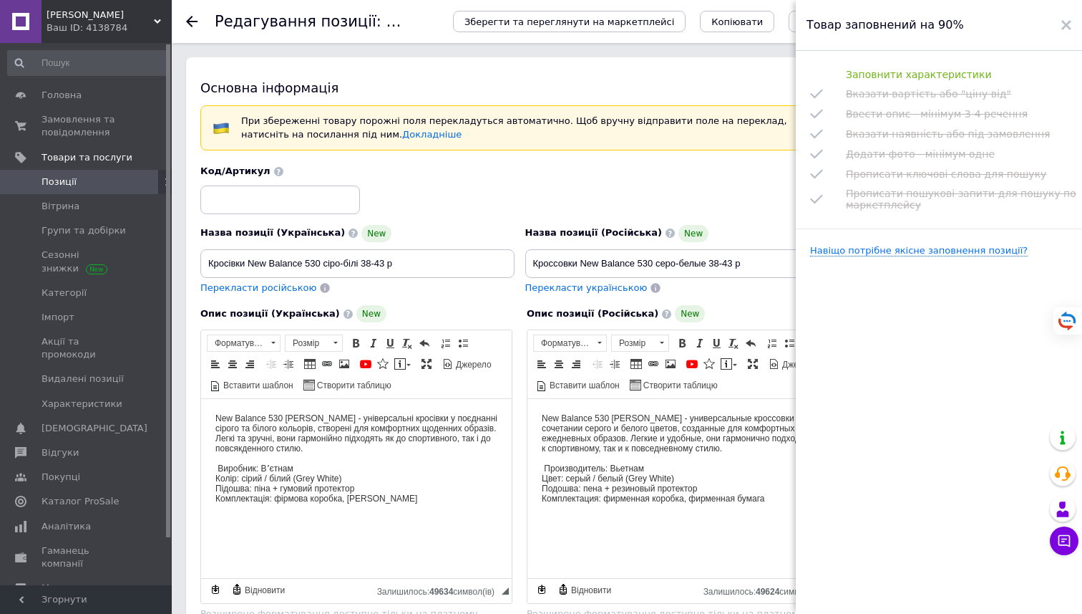
click at [1072, 25] on div "Товар заповнений на 90%" at bounding box center [939, 25] width 286 height 51
click at [1065, 26] on use at bounding box center [1067, 25] width 10 height 10
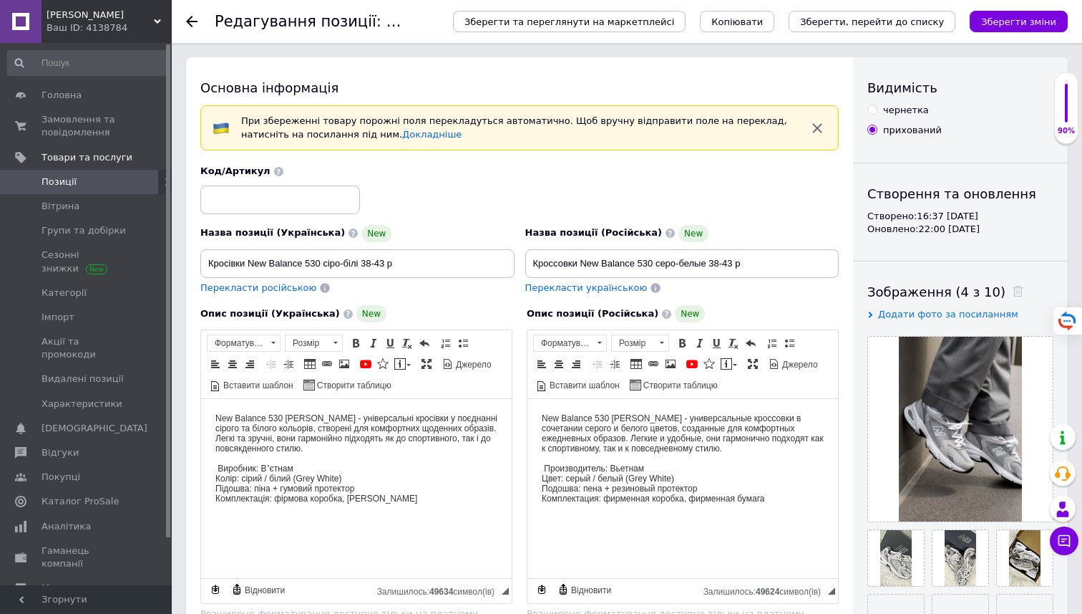
click at [934, 130] on div "прихований" at bounding box center [912, 130] width 59 height 13
click at [877, 130] on input "прихований" at bounding box center [872, 129] width 9 height 9
drag, startPoint x: 941, startPoint y: 130, endPoint x: 866, endPoint y: 87, distance: 87.6
click at [866, 87] on div "Видимість чернетка прихований Створення та оновлення Створено: 16:37 [DATE] Оно…" at bounding box center [960, 509] width 215 height 904
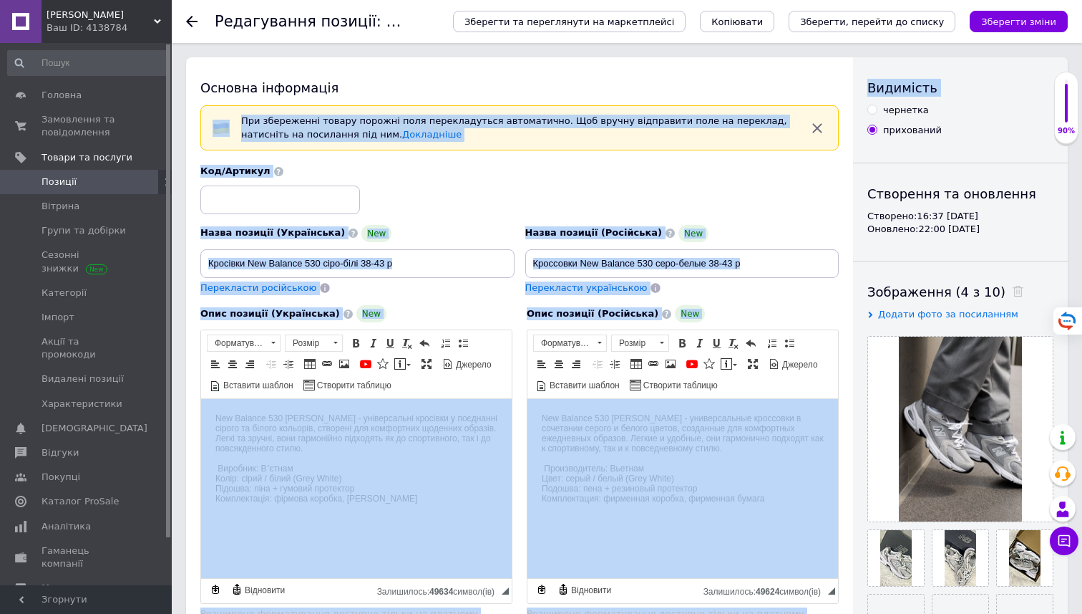
drag, startPoint x: 838, startPoint y: 79, endPoint x: 941, endPoint y: 139, distance: 119.0
click at [941, 139] on div "Основна інформація При збереженні товару порожні поля перекладуться автоматично…" at bounding box center [627, 509] width 882 height 904
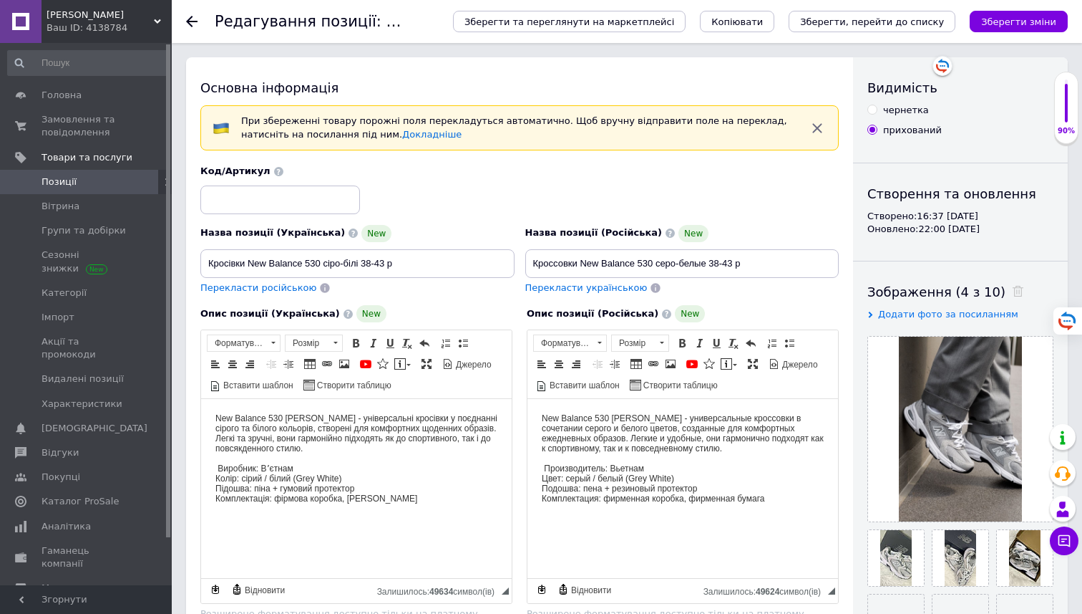
click at [967, 137] on div "прихований" at bounding box center [961, 130] width 186 height 13
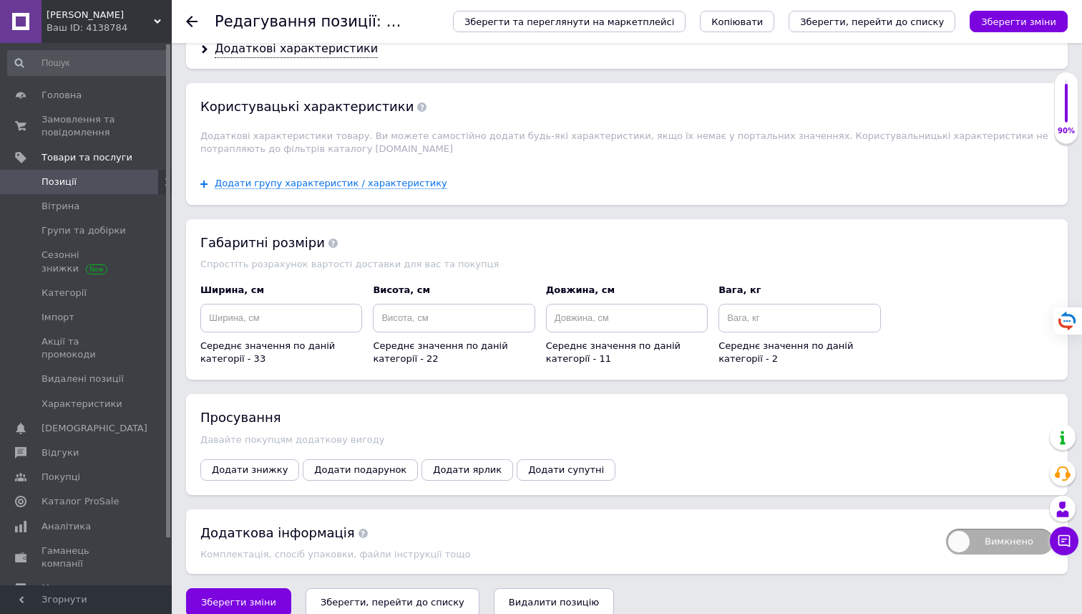
scroll to position [1621, 0]
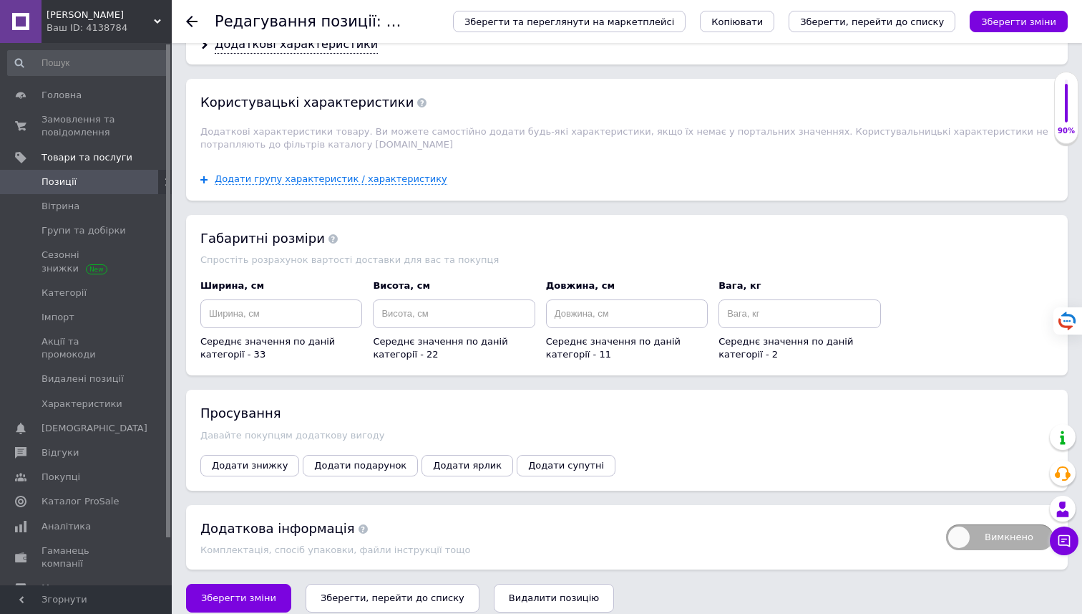
click at [235, 592] on span "Зберегти зміни" at bounding box center [238, 597] width 75 height 11
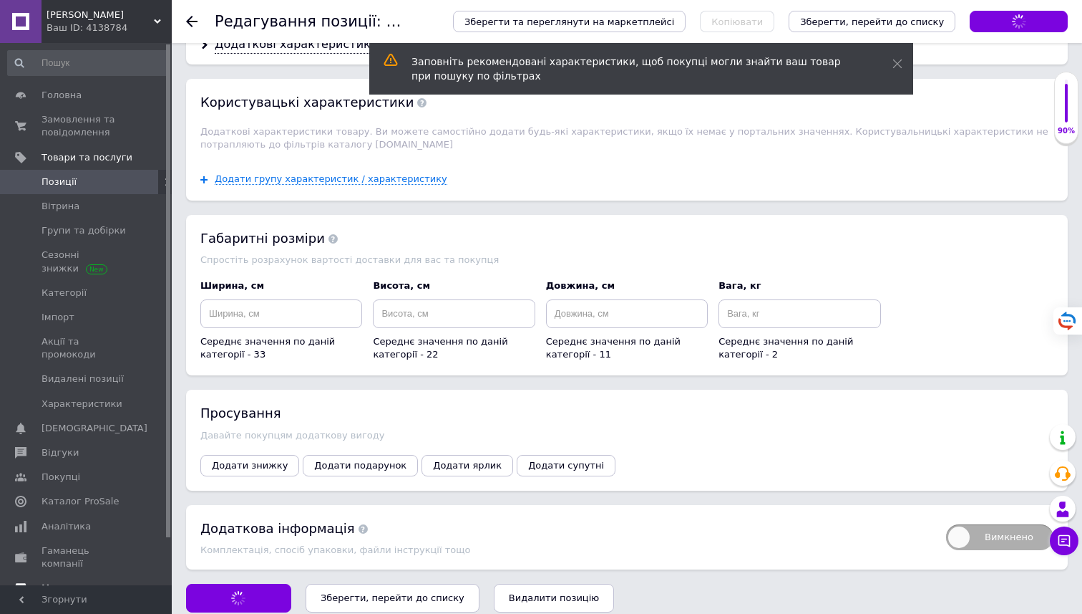
click at [84, 581] on span "Маркет" at bounding box center [87, 587] width 91 height 13
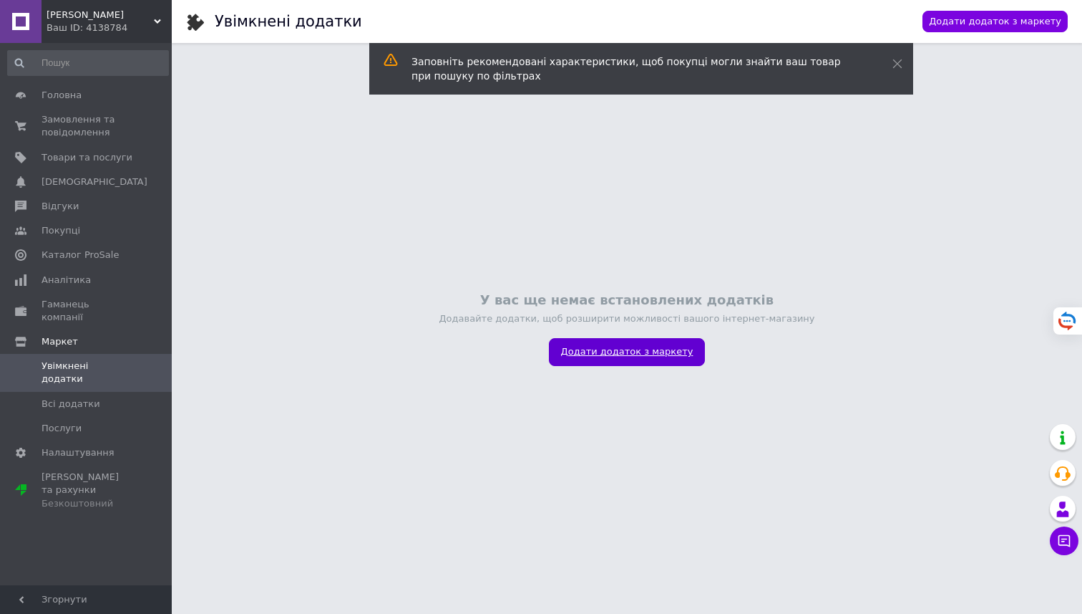
click at [640, 360] on link "Додати додаток з маркету" at bounding box center [627, 352] width 157 height 28
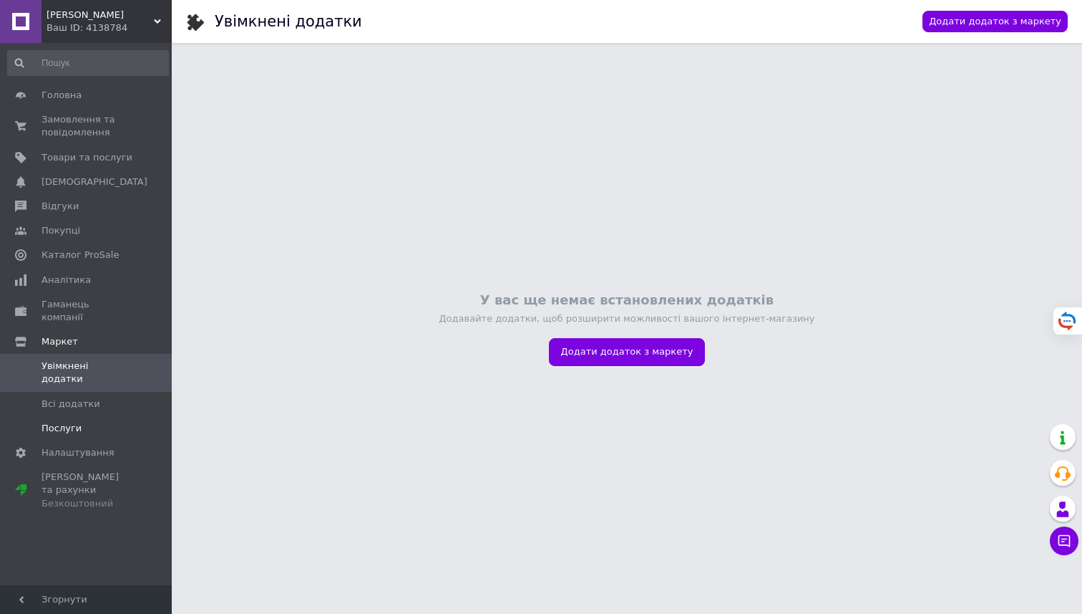
click at [68, 422] on span "Послуги" at bounding box center [62, 428] width 40 height 13
click at [74, 470] on span "[PERSON_NAME] та рахунки Безкоштовний" at bounding box center [87, 489] width 91 height 39
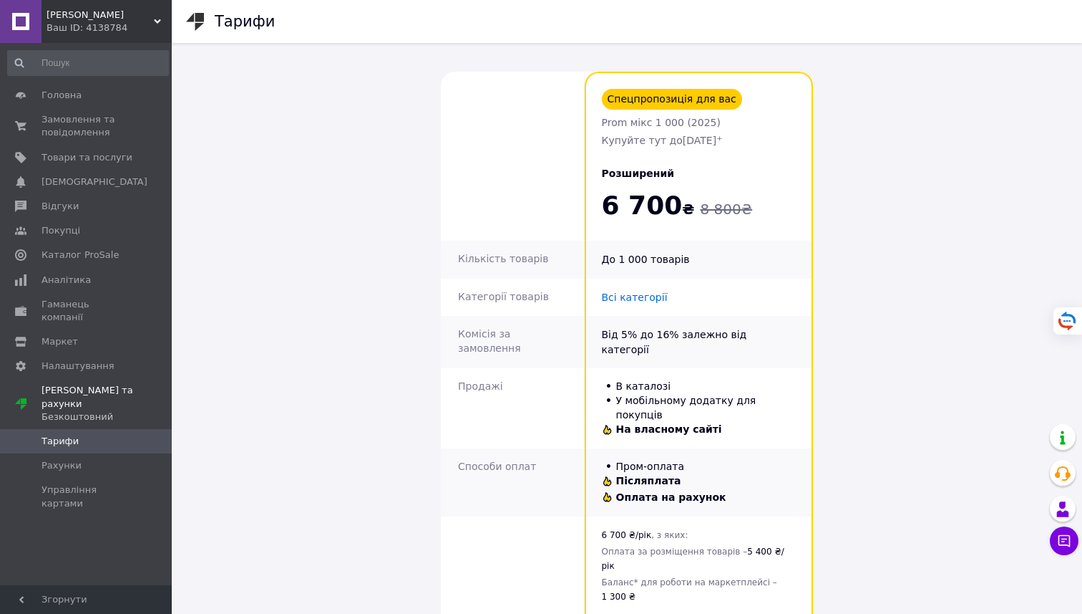
click at [140, 21] on span "[PERSON_NAME]" at bounding box center [100, 15] width 107 height 13
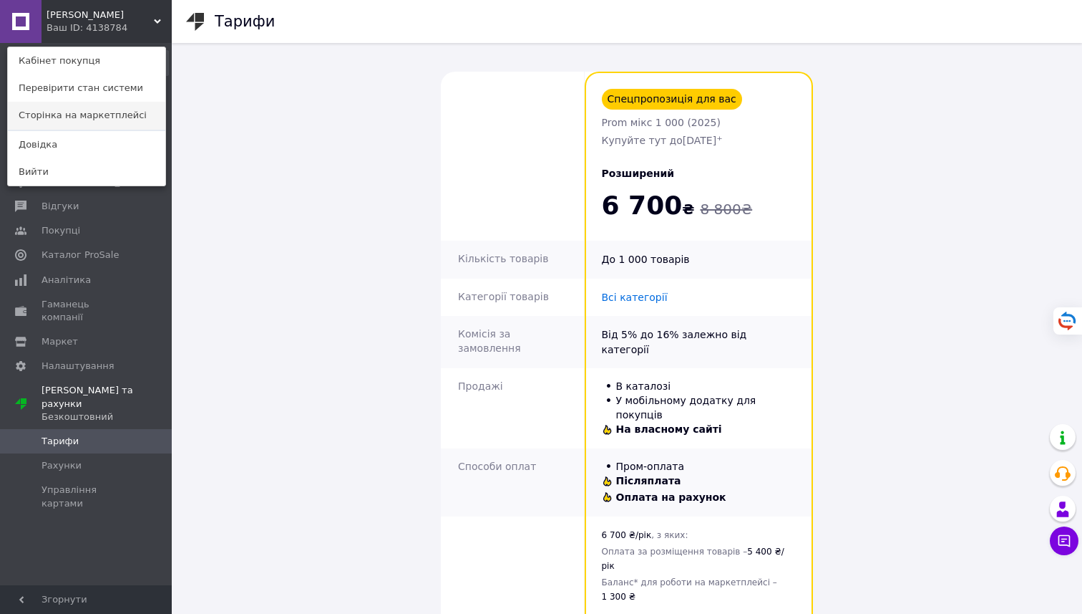
click at [57, 107] on link "Сторінка на маркетплейсі" at bounding box center [87, 115] width 158 height 27
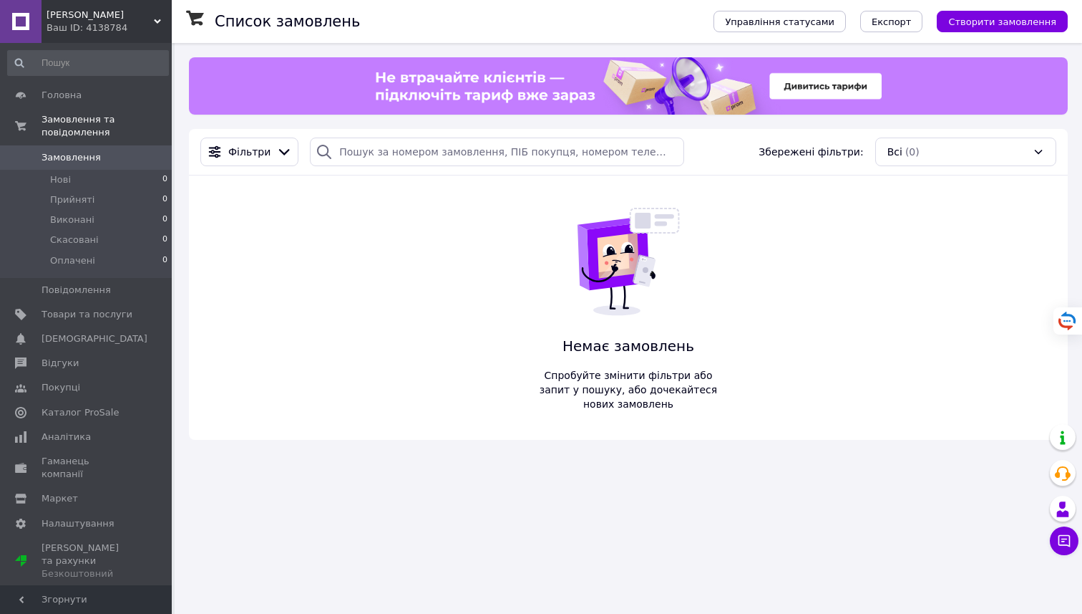
click at [830, 85] on img at bounding box center [629, 85] width 550 height 57
